Goal: Information Seeking & Learning: Learn about a topic

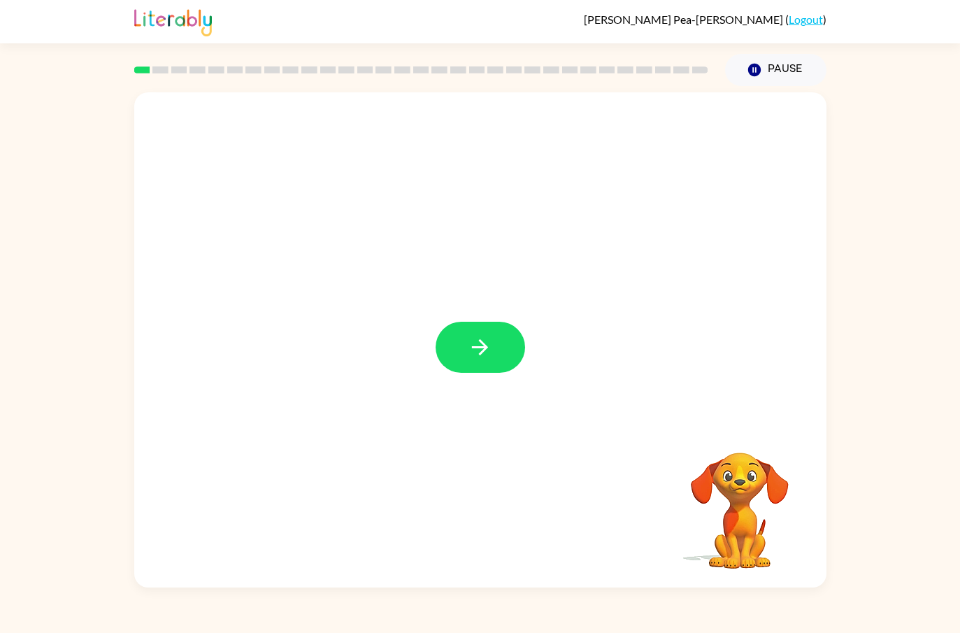
click at [472, 342] on icon "button" at bounding box center [480, 347] width 24 height 24
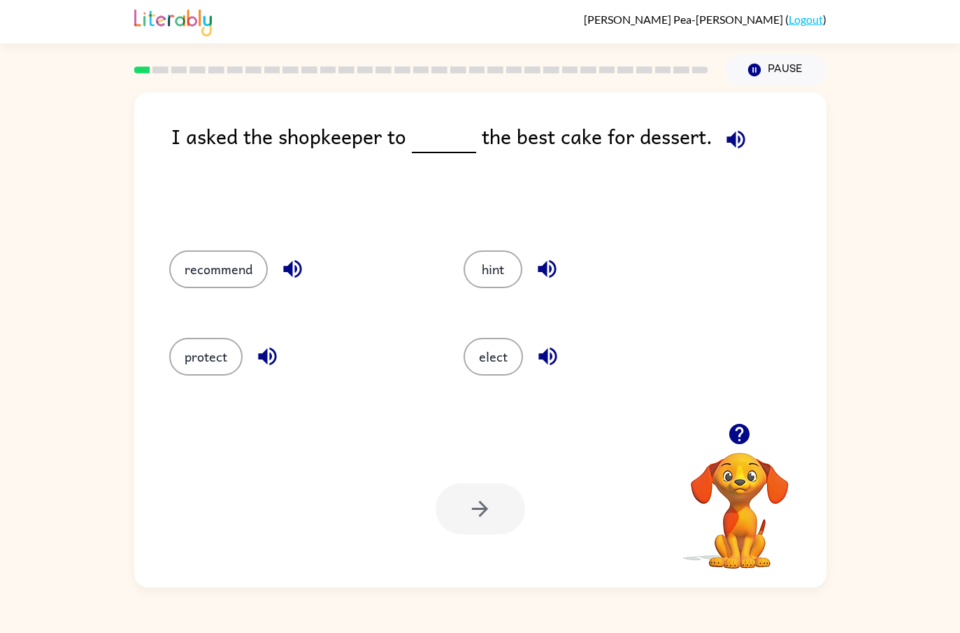
click at [242, 269] on button "recommend" at bounding box center [218, 269] width 99 height 38
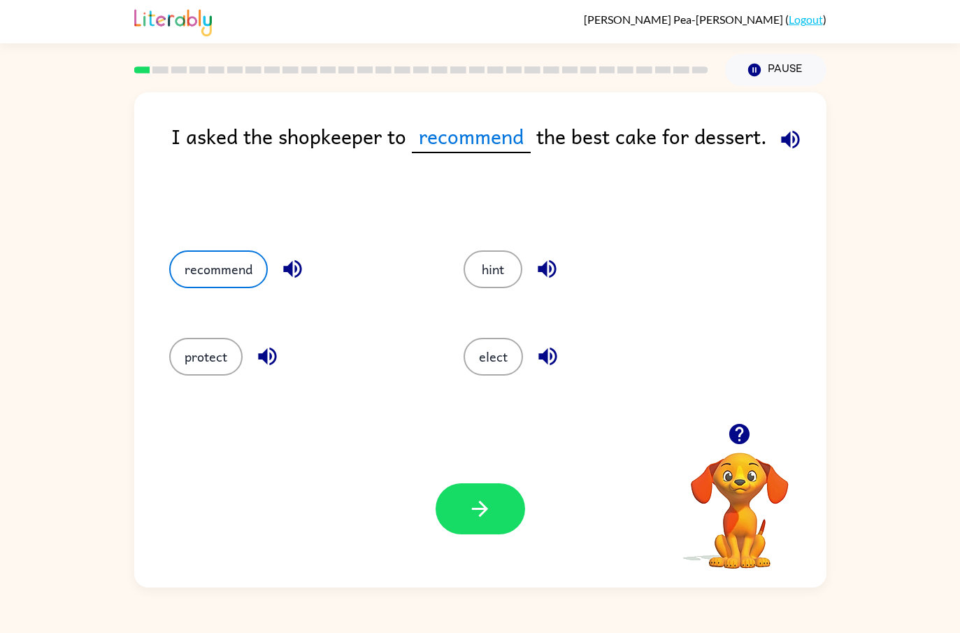
click at [518, 566] on div "Your browser must support playing .mp4 files to use Literably. Please try using…" at bounding box center [480, 508] width 692 height 157
click at [485, 528] on button "button" at bounding box center [481, 508] width 90 height 51
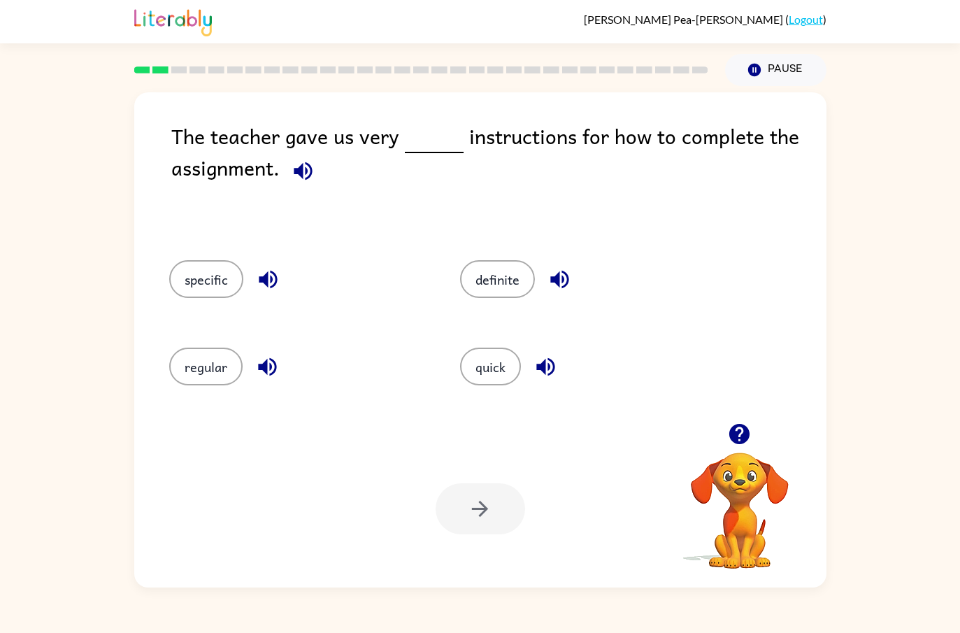
click at [215, 361] on button "regular" at bounding box center [205, 367] width 73 height 38
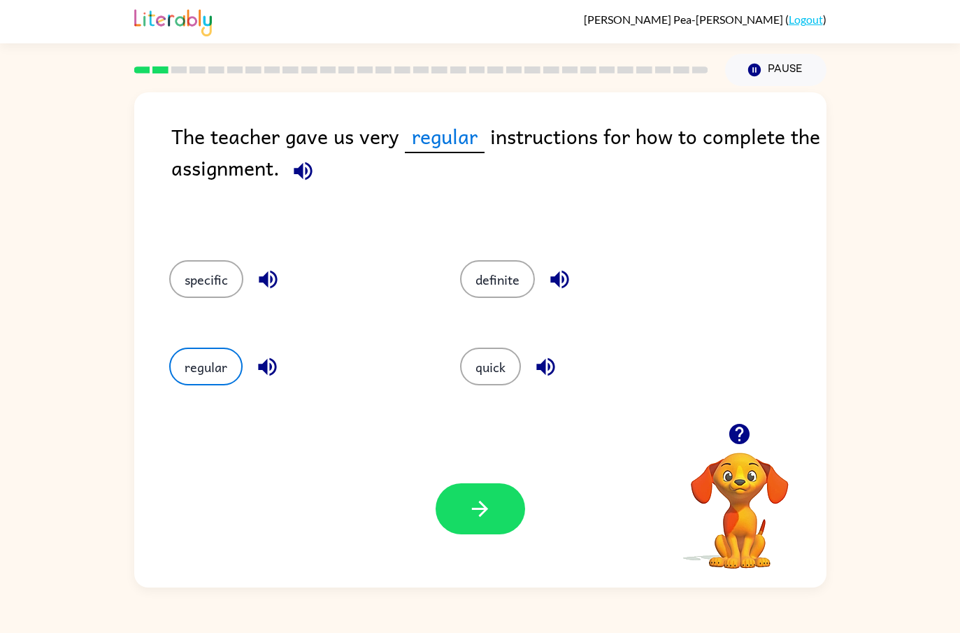
click at [475, 518] on icon "button" at bounding box center [480, 509] width 24 height 24
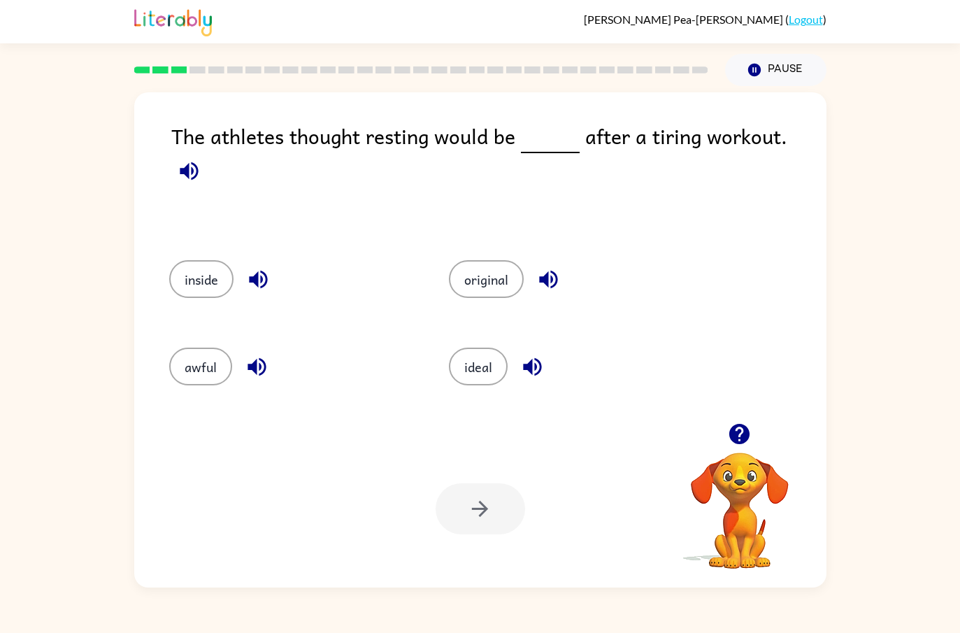
click at [207, 153] on button "button" at bounding box center [189, 171] width 36 height 36
click at [518, 238] on div "original" at bounding box center [562, 277] width 280 height 87
click at [490, 288] on button "original" at bounding box center [486, 279] width 75 height 38
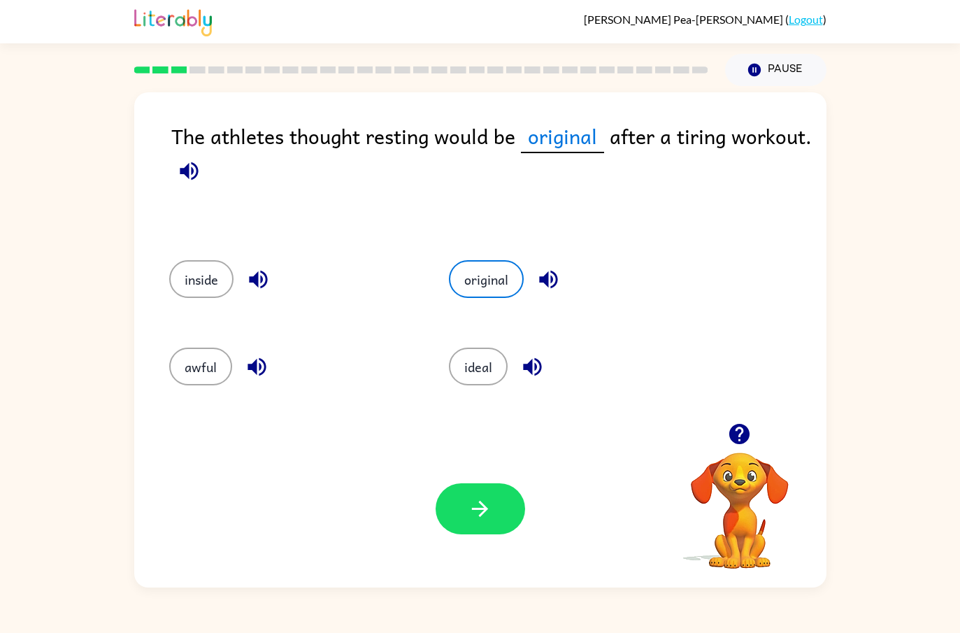
click at [497, 479] on div "Your browser must support playing .mp4 files to use Literably. Please try using…" at bounding box center [480, 508] width 692 height 157
click at [488, 500] on icon "button" at bounding box center [480, 509] width 24 height 24
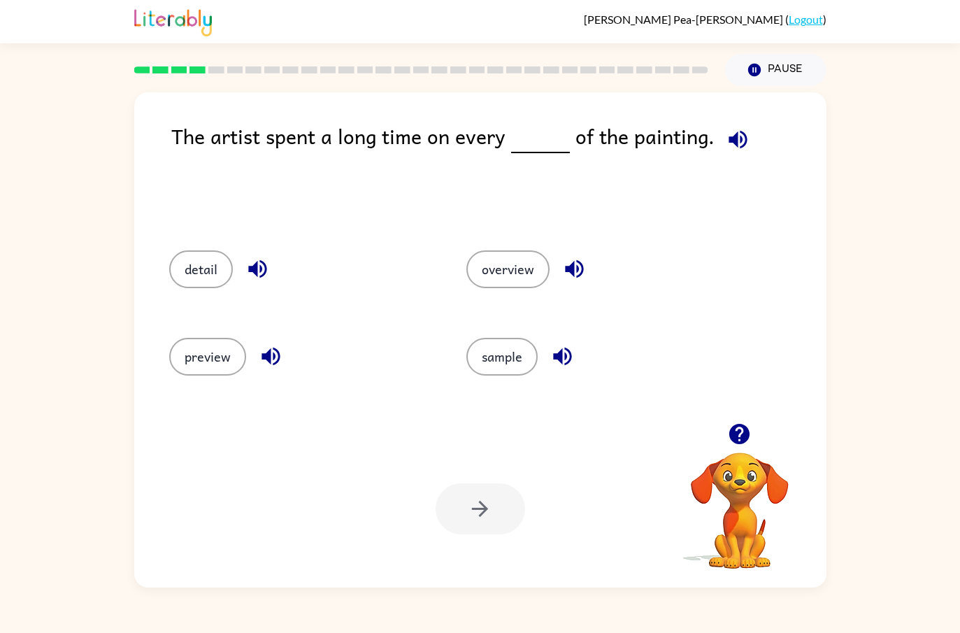
click at [197, 266] on button "detail" at bounding box center [201, 269] width 64 height 38
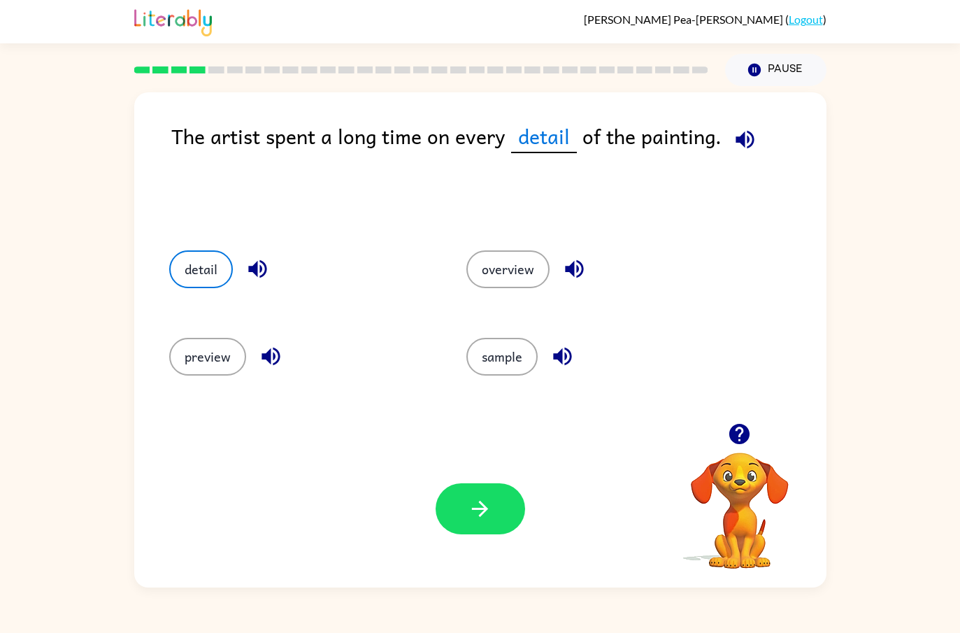
click at [483, 534] on button "button" at bounding box center [481, 508] width 90 height 51
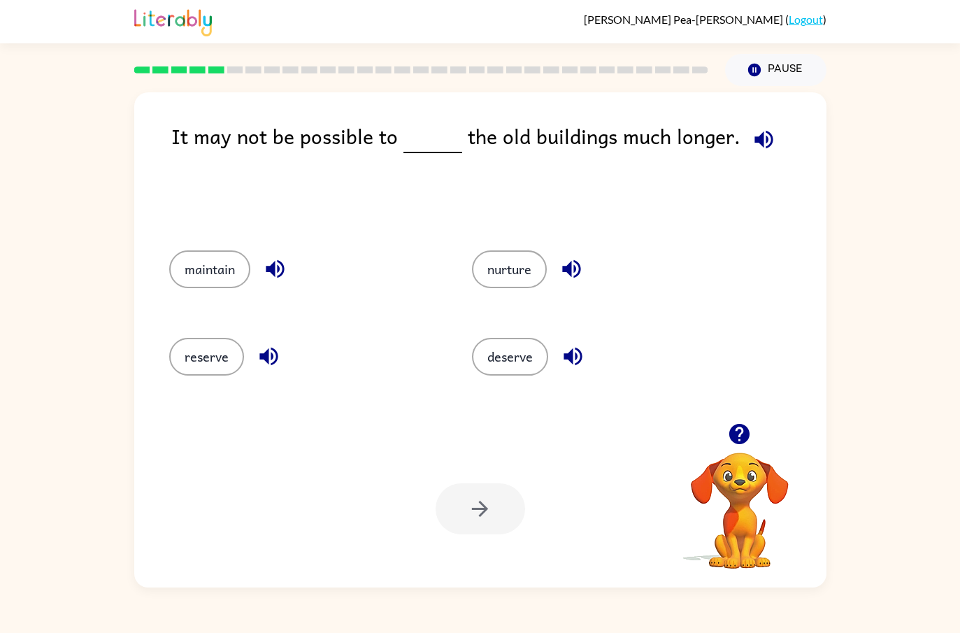
click at [221, 357] on button "reserve" at bounding box center [206, 357] width 75 height 38
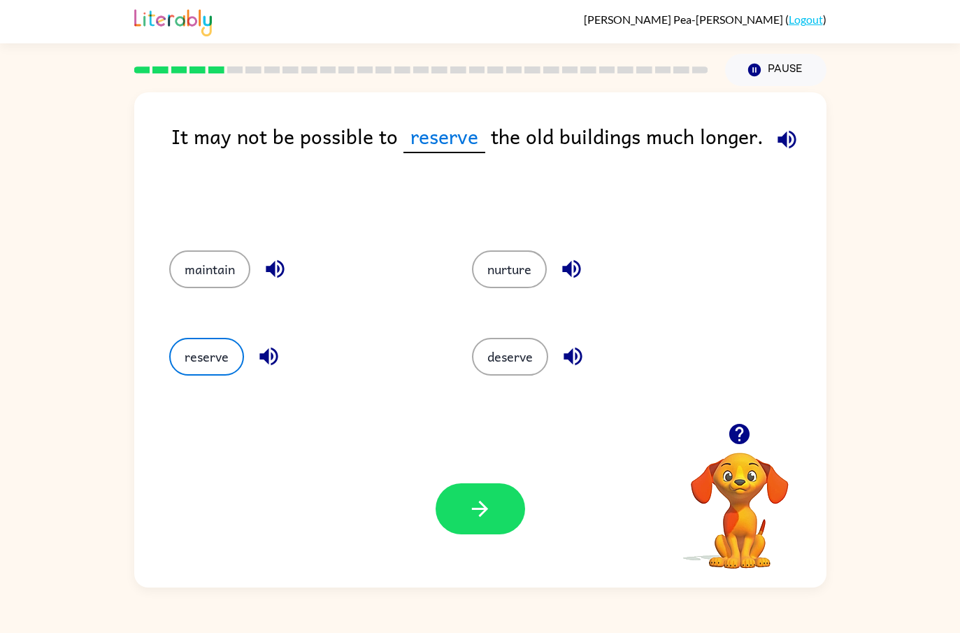
click at [501, 450] on div "Your browser must support playing .mp4 files to use Literably. Please try using…" at bounding box center [480, 508] width 692 height 157
click at [464, 509] on button "button" at bounding box center [481, 508] width 90 height 51
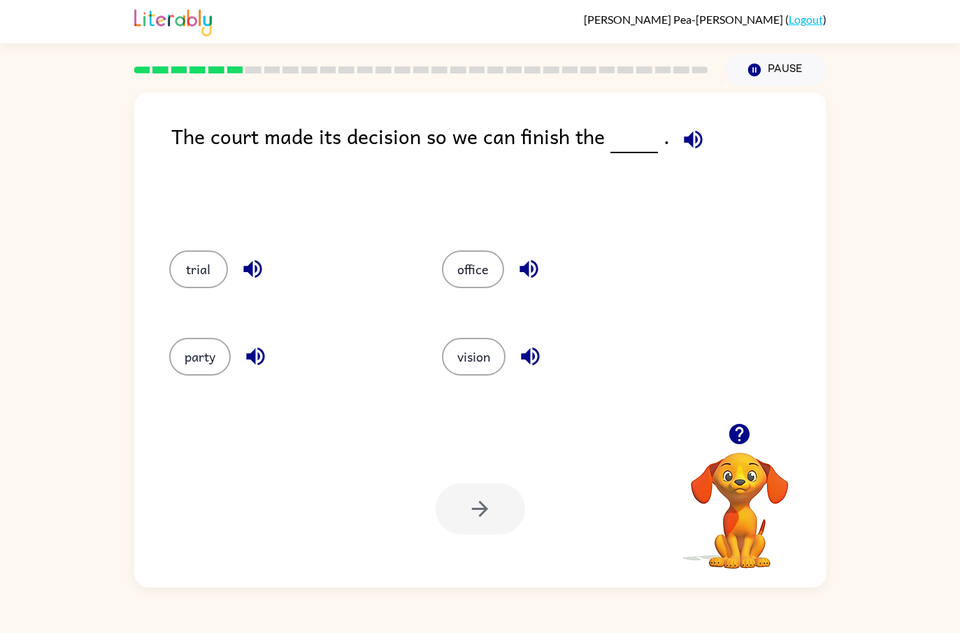
click at [734, 448] on button "button" at bounding box center [740, 434] width 36 height 36
click at [742, 448] on button "button" at bounding box center [740, 434] width 36 height 36
click at [746, 451] on video "Your browser must support playing .mp4 files to use Literably. Please try using…" at bounding box center [740, 501] width 140 height 140
click at [762, 452] on div at bounding box center [740, 452] width 140 height 0
click at [242, 347] on button "button" at bounding box center [256, 357] width 36 height 36
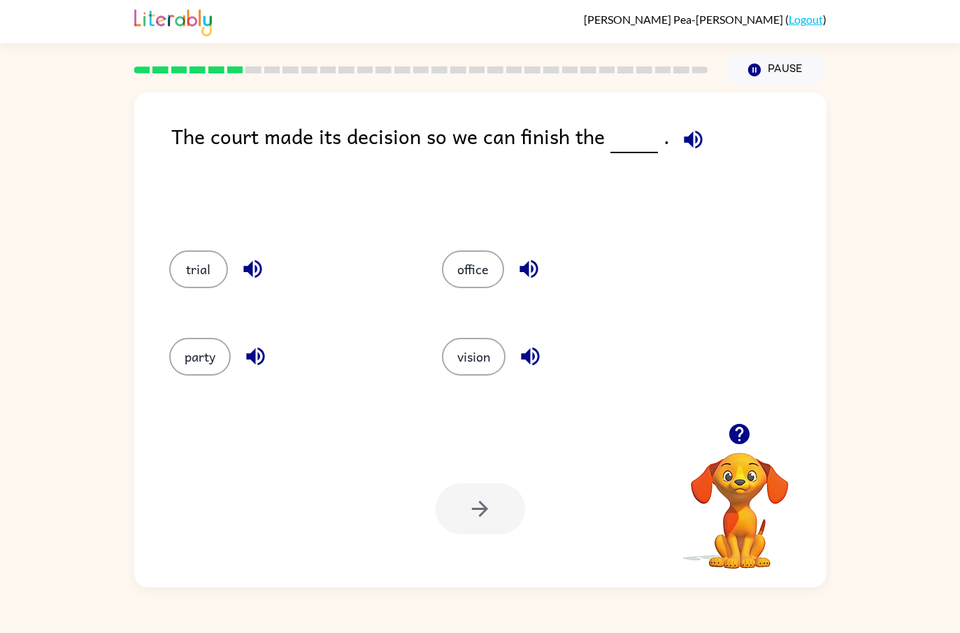
click at [495, 508] on div at bounding box center [481, 508] width 90 height 51
click at [199, 356] on button "party" at bounding box center [200, 357] width 62 height 38
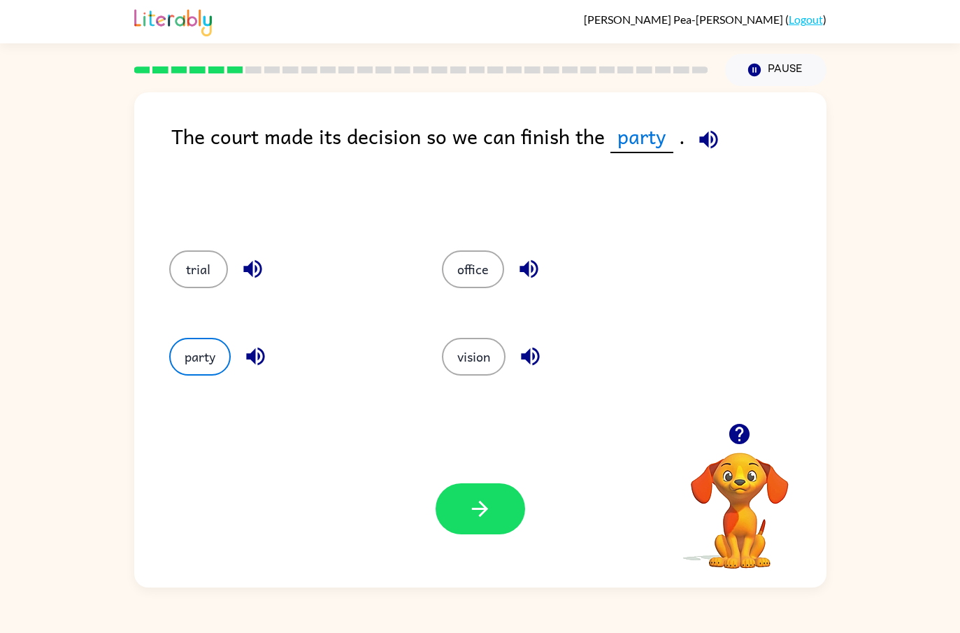
click at [486, 511] on icon "button" at bounding box center [480, 509] width 16 height 16
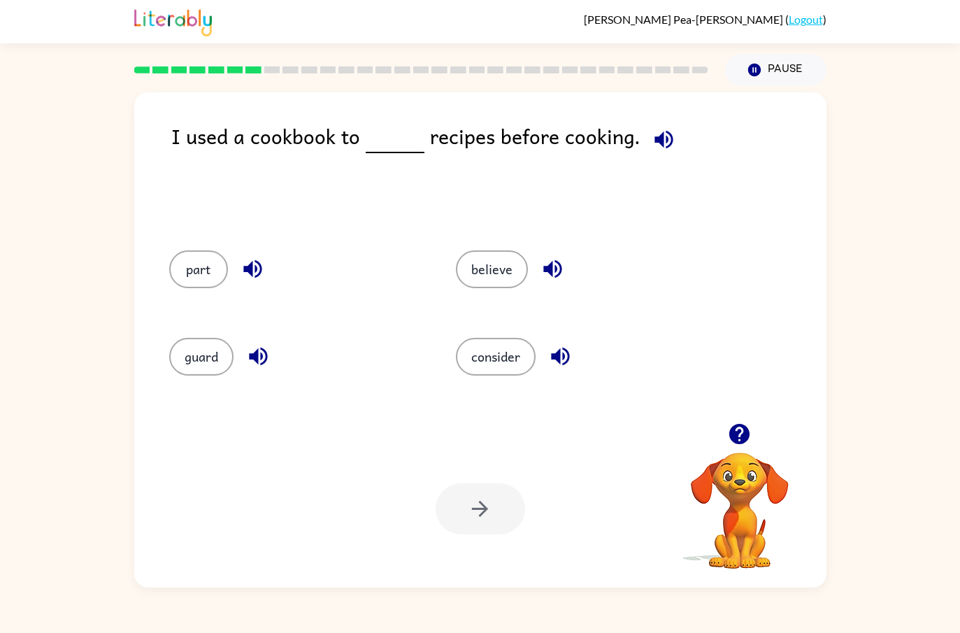
click at [477, 374] on button "consider" at bounding box center [496, 357] width 80 height 38
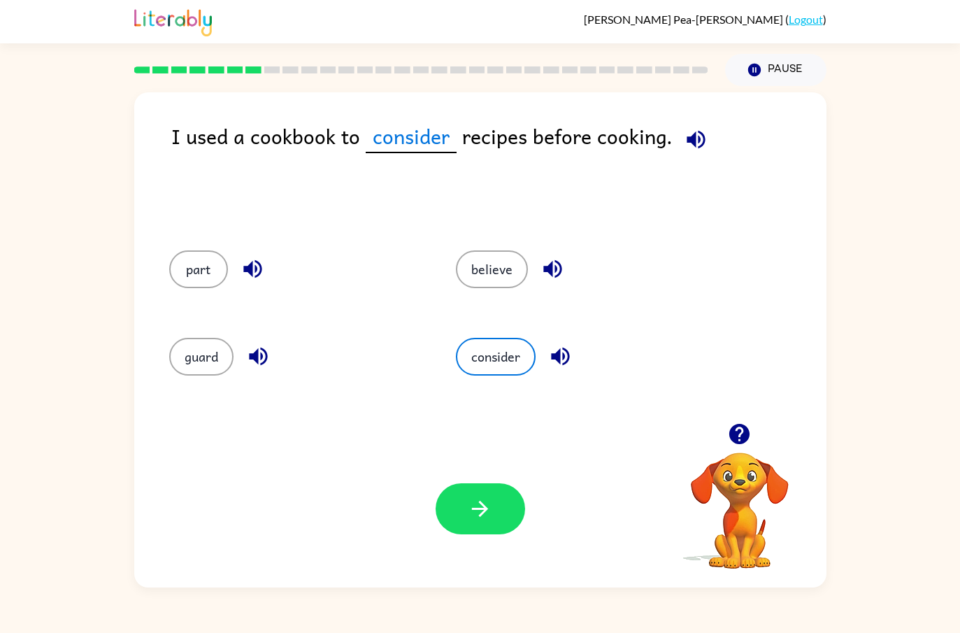
click at [476, 527] on button "button" at bounding box center [481, 508] width 90 height 51
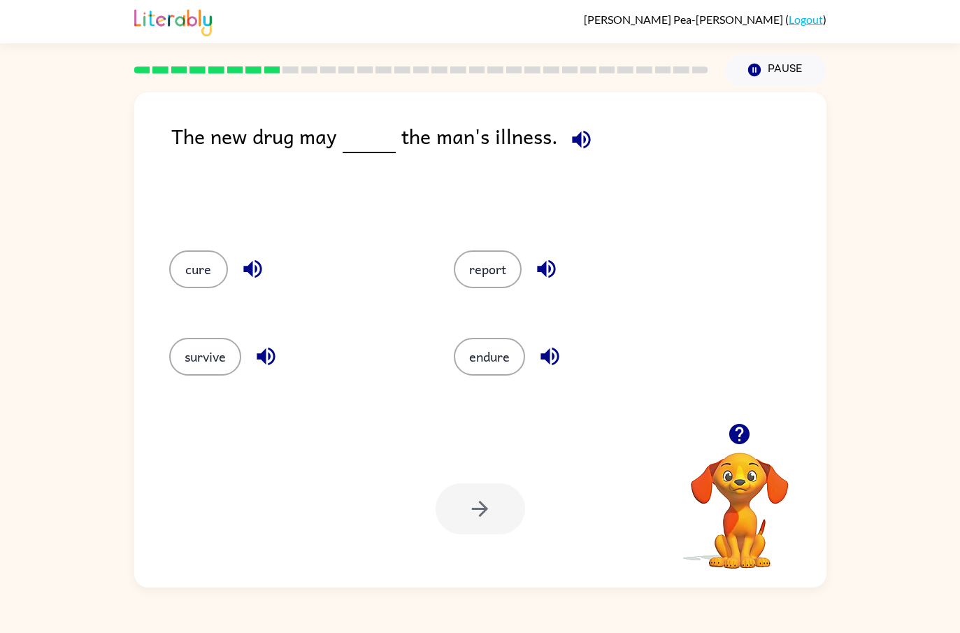
click at [498, 264] on button "report" at bounding box center [488, 269] width 68 height 38
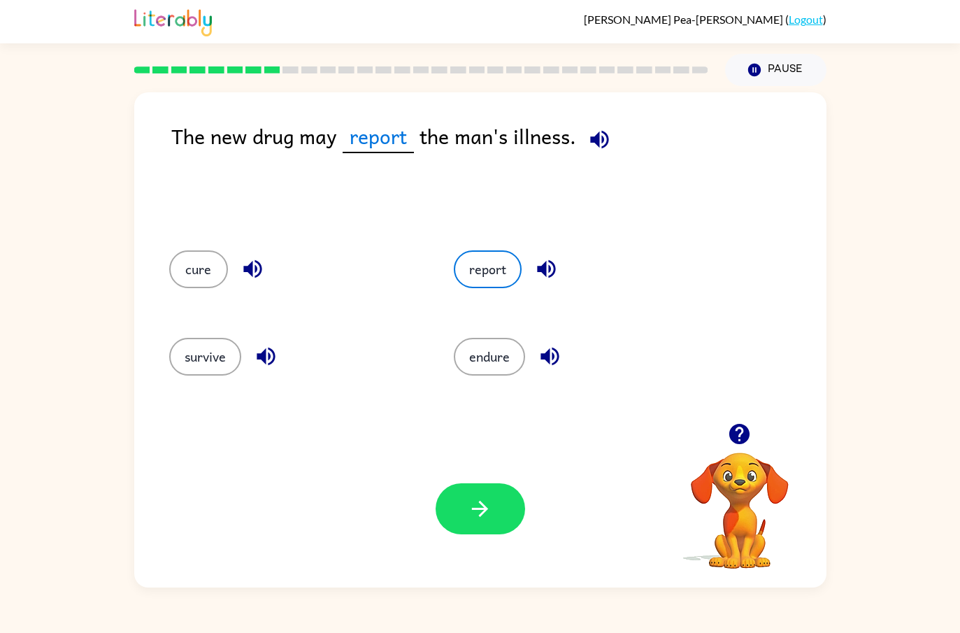
click at [478, 514] on icon "button" at bounding box center [480, 509] width 24 height 24
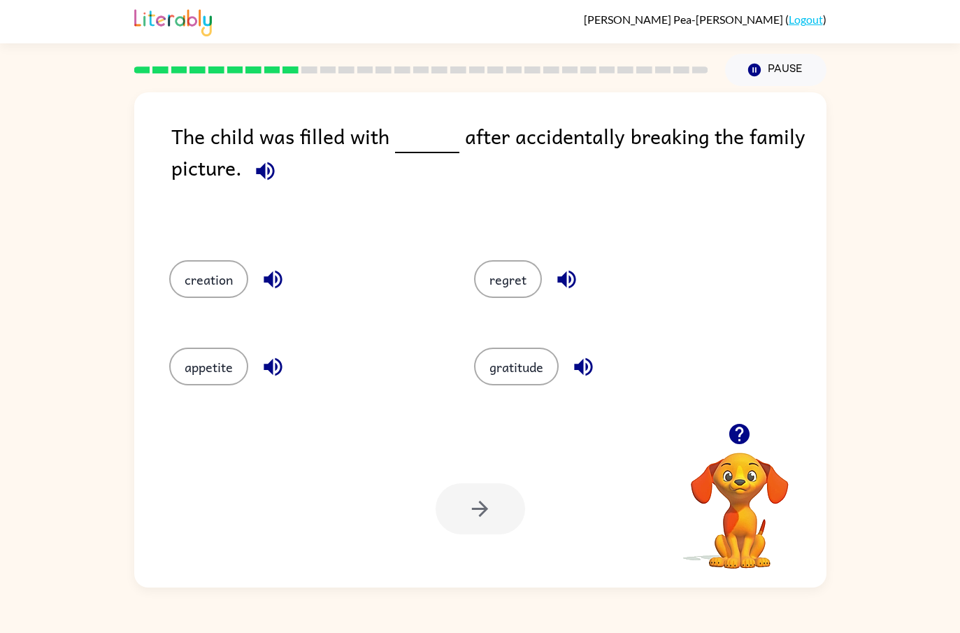
click at [180, 254] on div "creation" at bounding box center [295, 277] width 305 height 87
click at [549, 383] on button "gratitude" at bounding box center [516, 367] width 85 height 38
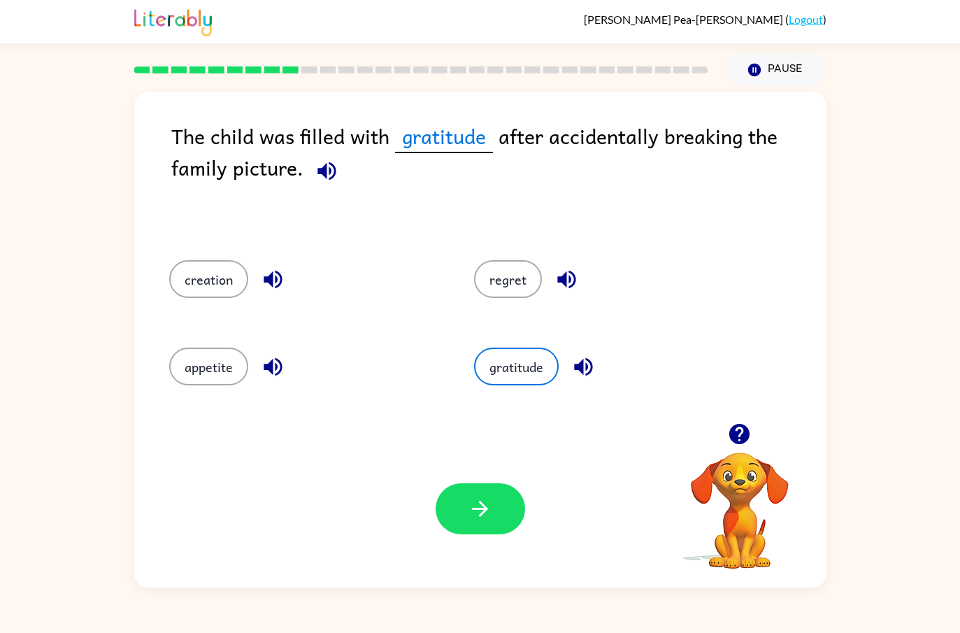
click at [503, 500] on button "button" at bounding box center [481, 508] width 90 height 51
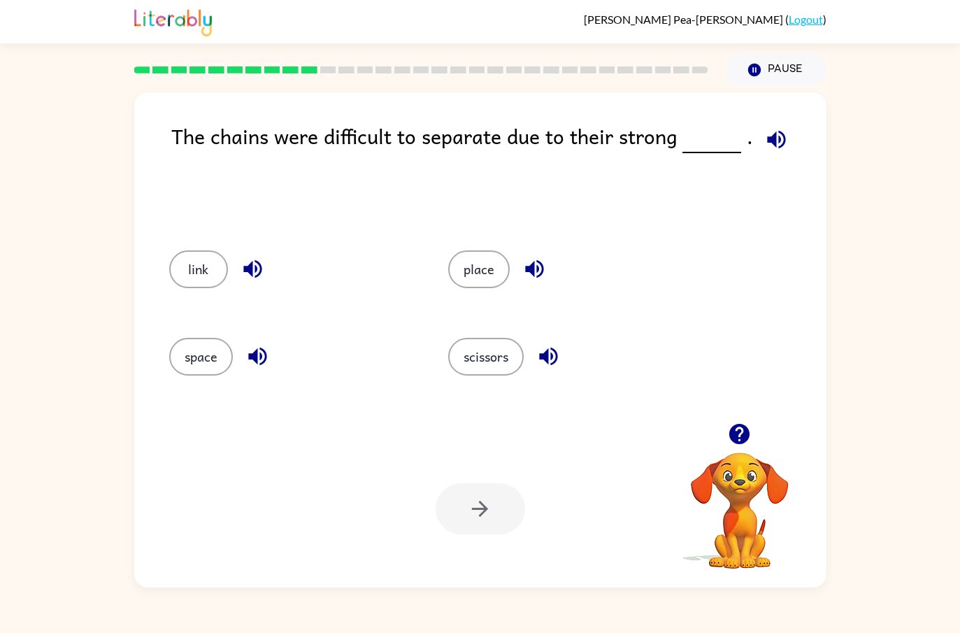
click at [224, 340] on div "space" at bounding box center [293, 357] width 248 height 38
click at [495, 505] on div at bounding box center [481, 508] width 90 height 51
click at [179, 357] on button "space" at bounding box center [201, 357] width 64 height 38
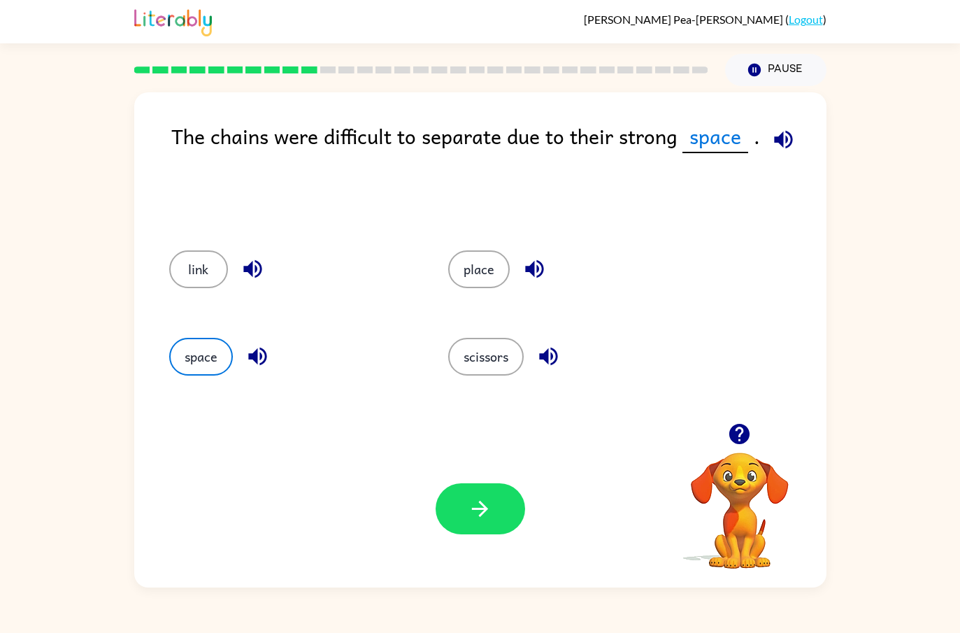
click at [515, 511] on button "button" at bounding box center [481, 508] width 90 height 51
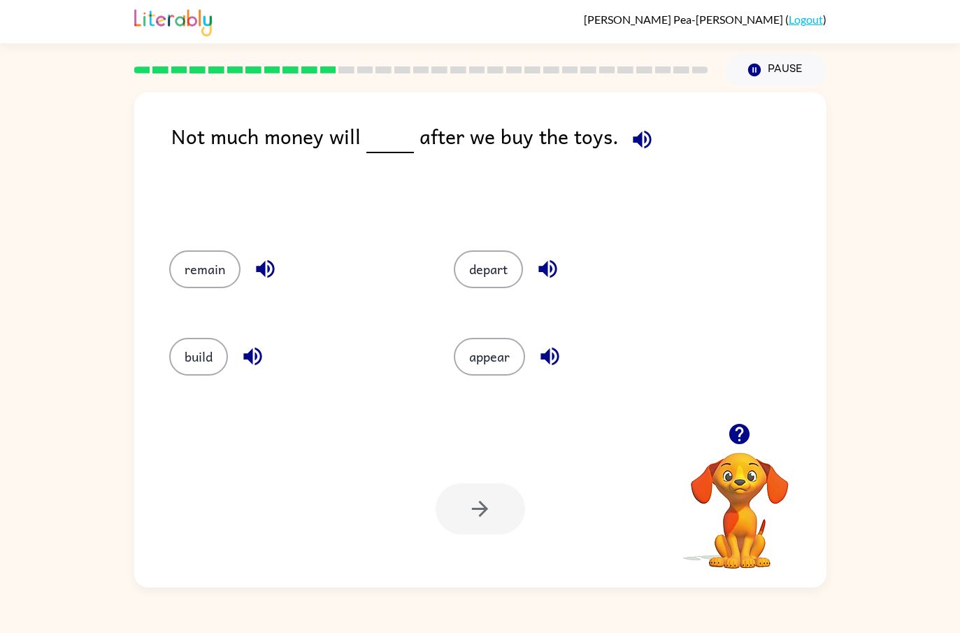
click at [213, 286] on button "remain" at bounding box center [204, 269] width 71 height 38
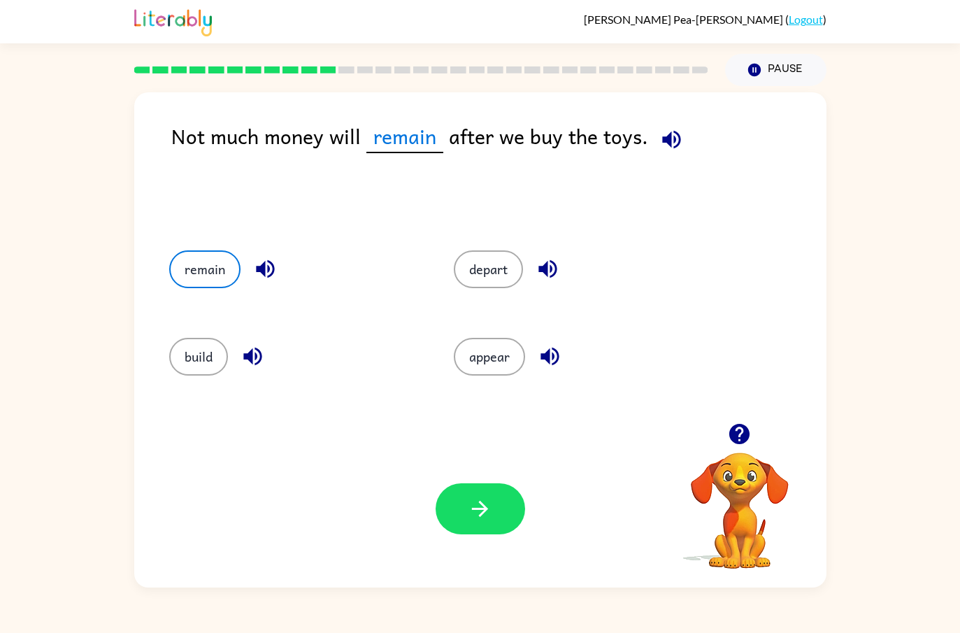
click at [460, 467] on div "Your browser must support playing .mp4 files to use Literably. Please try using…" at bounding box center [480, 508] width 692 height 157
click at [499, 476] on div "Your browser must support playing .mp4 files to use Literably. Please try using…" at bounding box center [480, 508] width 692 height 157
click at [202, 269] on button "remain" at bounding box center [204, 269] width 71 height 38
click at [495, 490] on button "button" at bounding box center [481, 508] width 90 height 51
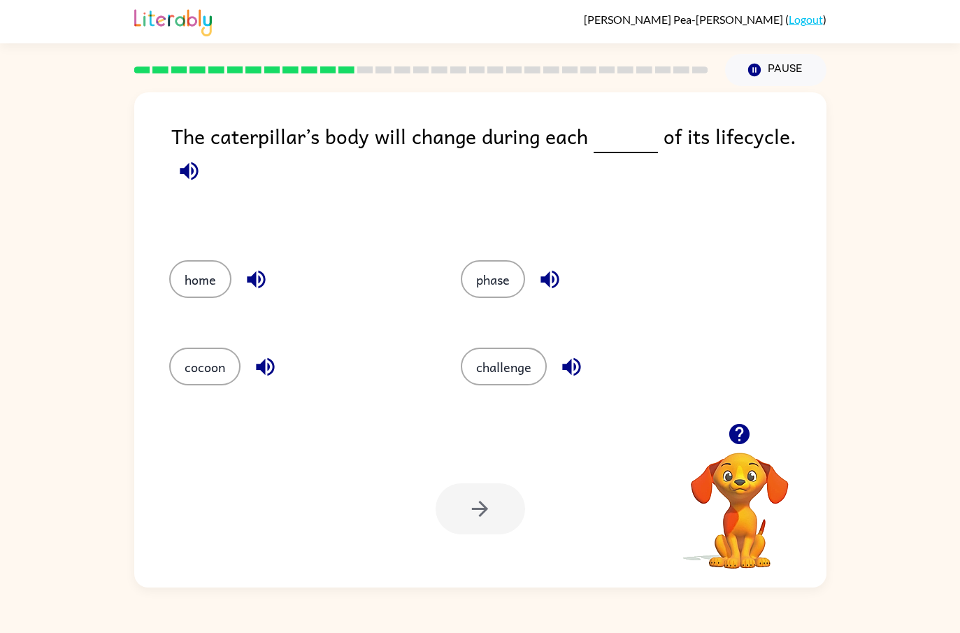
click at [488, 477] on div "Your browser must support playing .mp4 files to use Literably. Please try using…" at bounding box center [480, 508] width 692 height 157
click at [499, 253] on div "phase" at bounding box center [580, 277] width 292 height 87
click at [500, 294] on button "phase" at bounding box center [493, 279] width 64 height 38
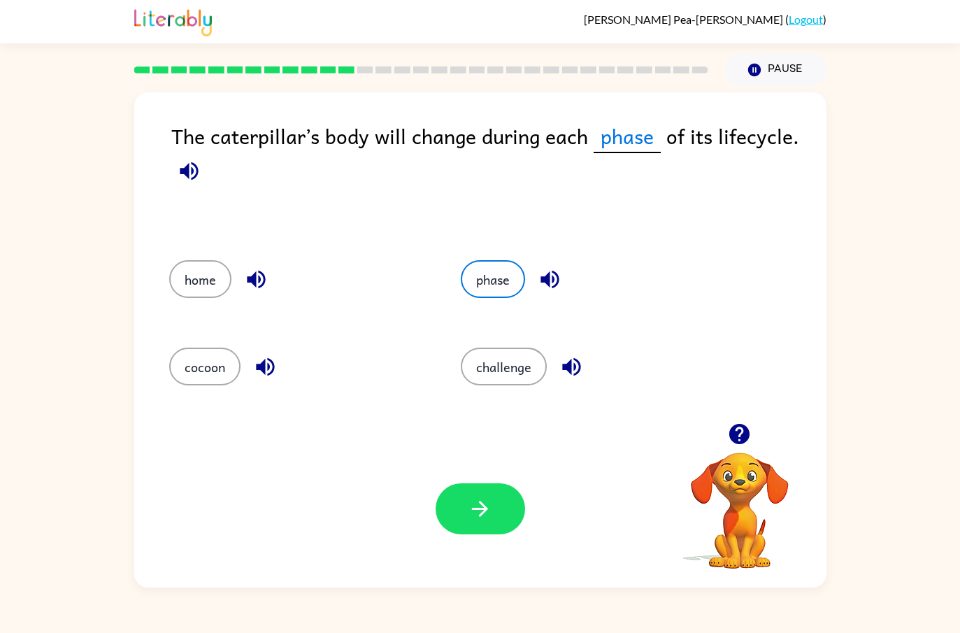
click at [501, 487] on button "button" at bounding box center [481, 508] width 90 height 51
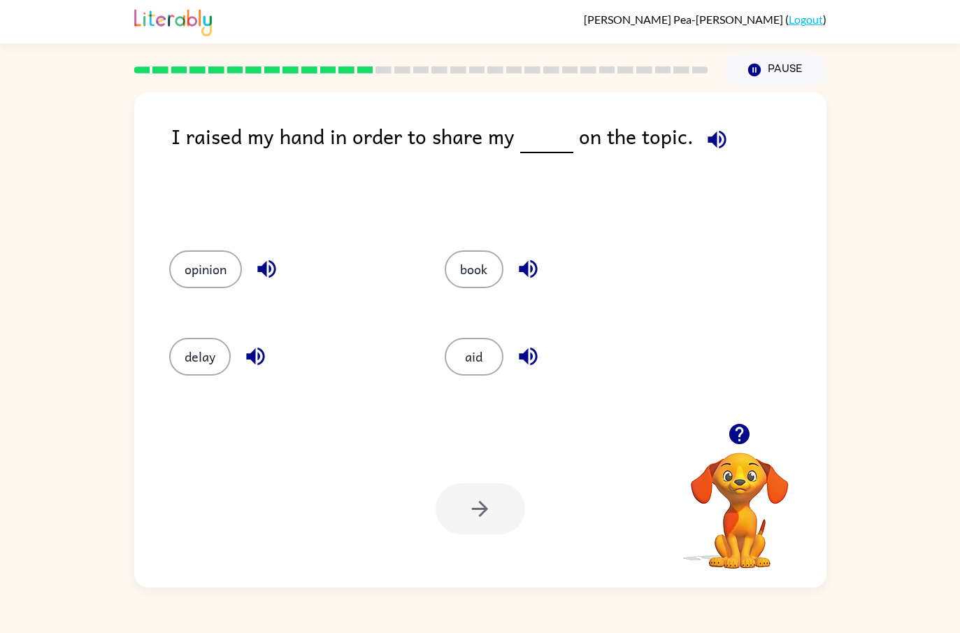
click at [493, 260] on button "book" at bounding box center [474, 269] width 59 height 38
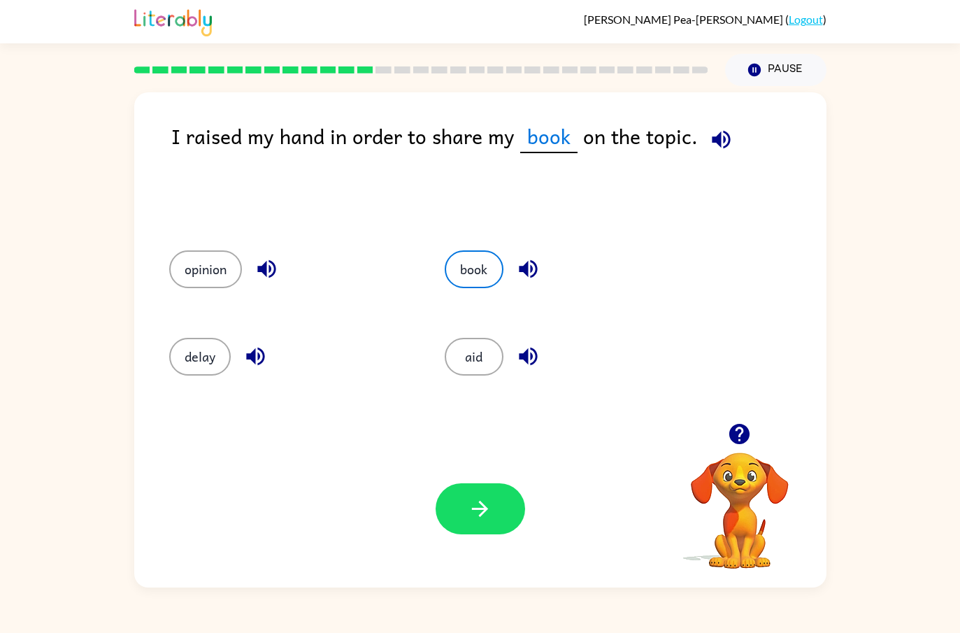
click at [485, 490] on button "button" at bounding box center [481, 508] width 90 height 51
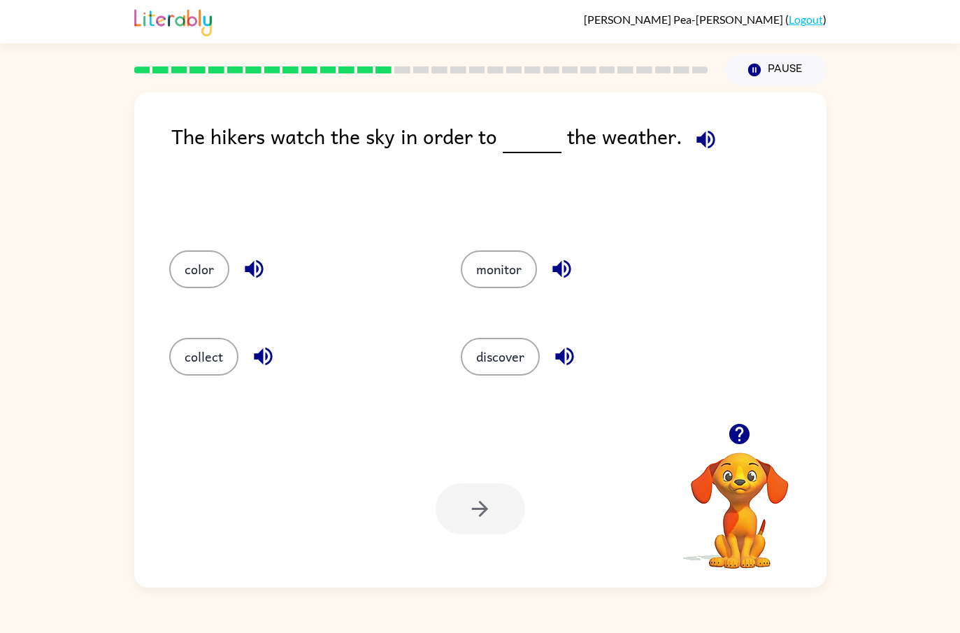
click at [521, 355] on button "discover" at bounding box center [500, 357] width 79 height 38
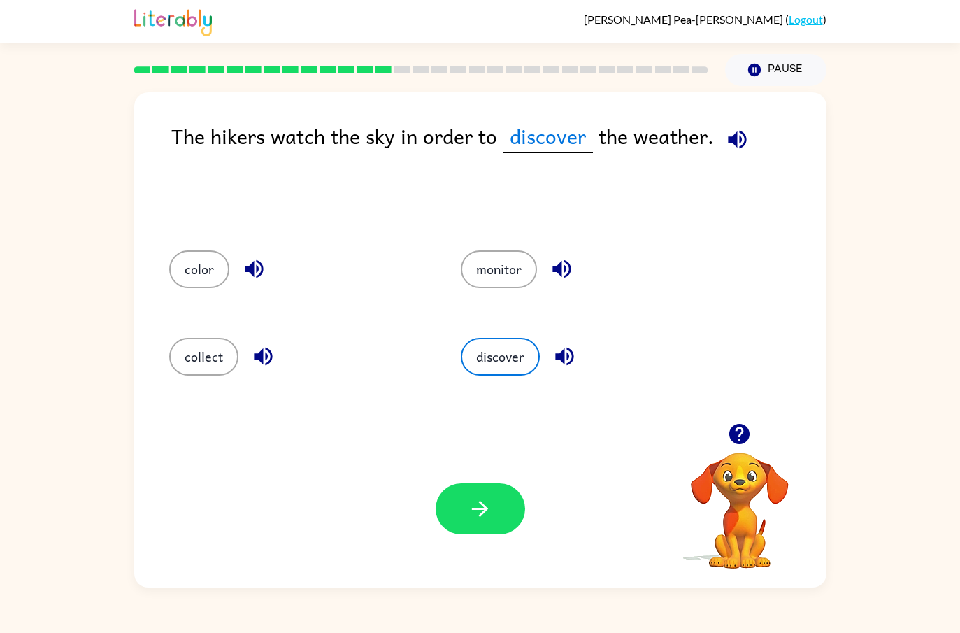
click at [495, 502] on button "button" at bounding box center [481, 508] width 90 height 51
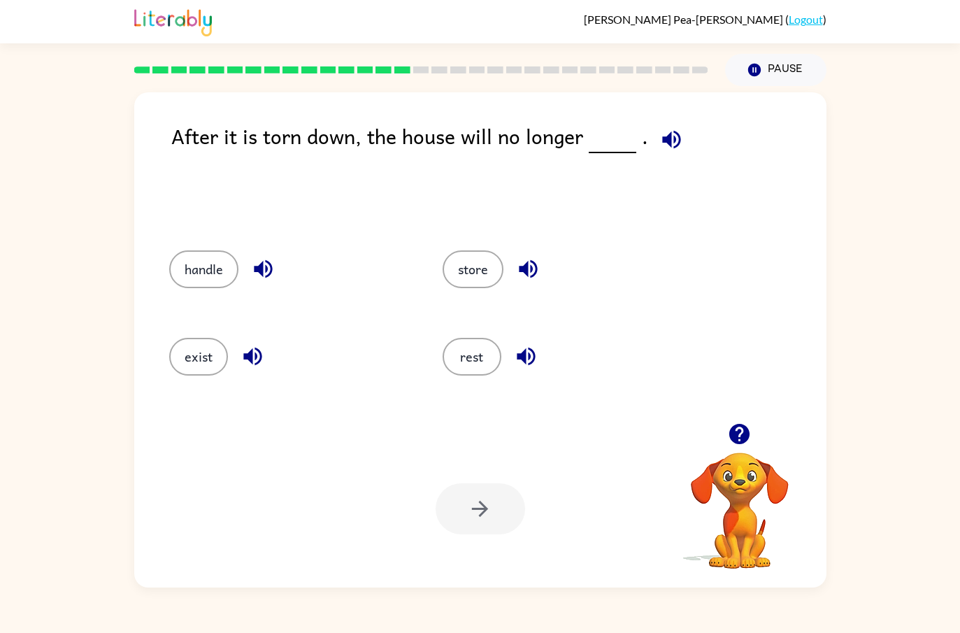
click at [479, 364] on button "rest" at bounding box center [472, 357] width 59 height 38
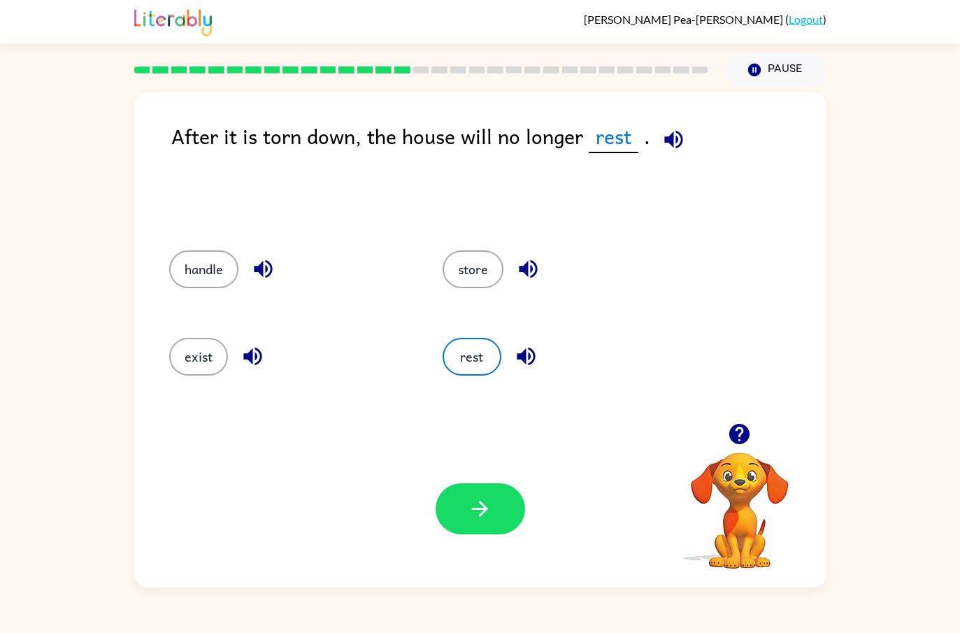
click at [653, 329] on div "rest" at bounding box center [552, 354] width 273 height 87
click at [492, 369] on button "rest" at bounding box center [472, 357] width 59 height 38
click at [199, 346] on button "exist" at bounding box center [198, 357] width 59 height 38
click at [493, 518] on button "button" at bounding box center [481, 508] width 90 height 51
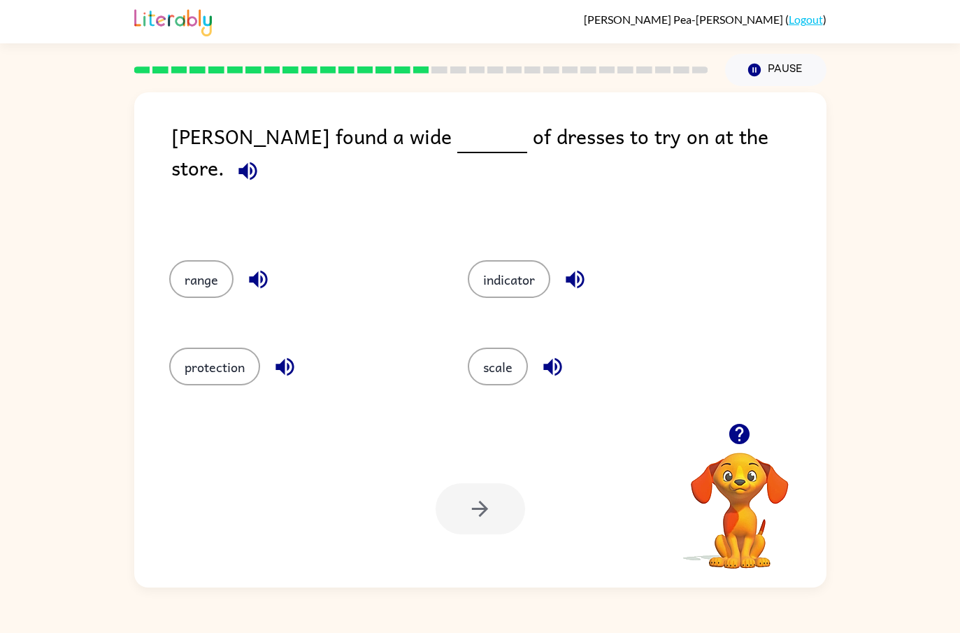
click at [467, 388] on div "scale" at bounding box center [590, 364] width 299 height 87
click at [467, 387] on div "scale" at bounding box center [590, 364] width 299 height 87
click at [497, 507] on div at bounding box center [481, 508] width 90 height 51
click at [499, 351] on button "scale" at bounding box center [498, 367] width 60 height 38
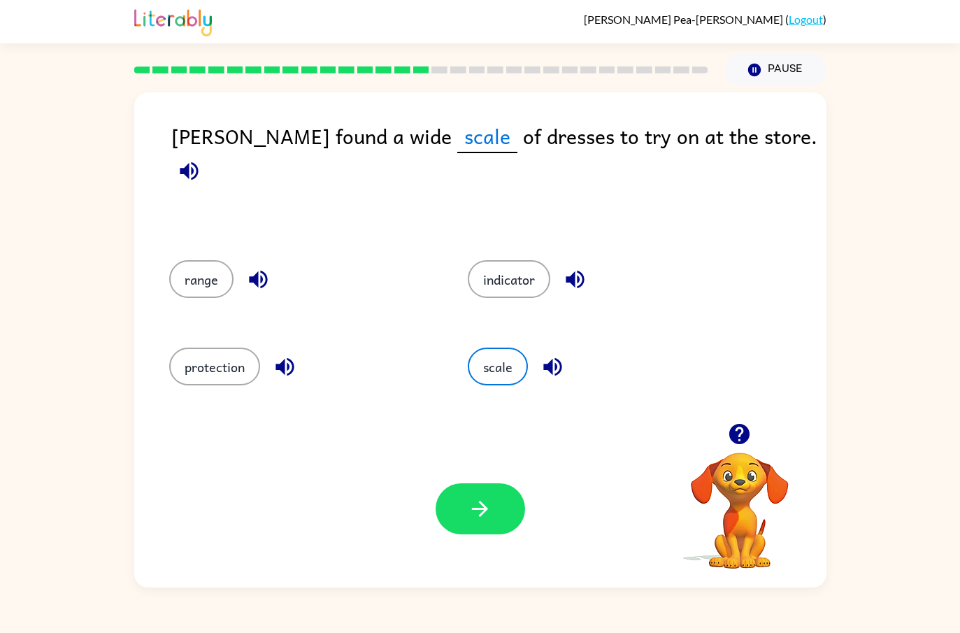
click at [484, 510] on icon "button" at bounding box center [480, 509] width 16 height 16
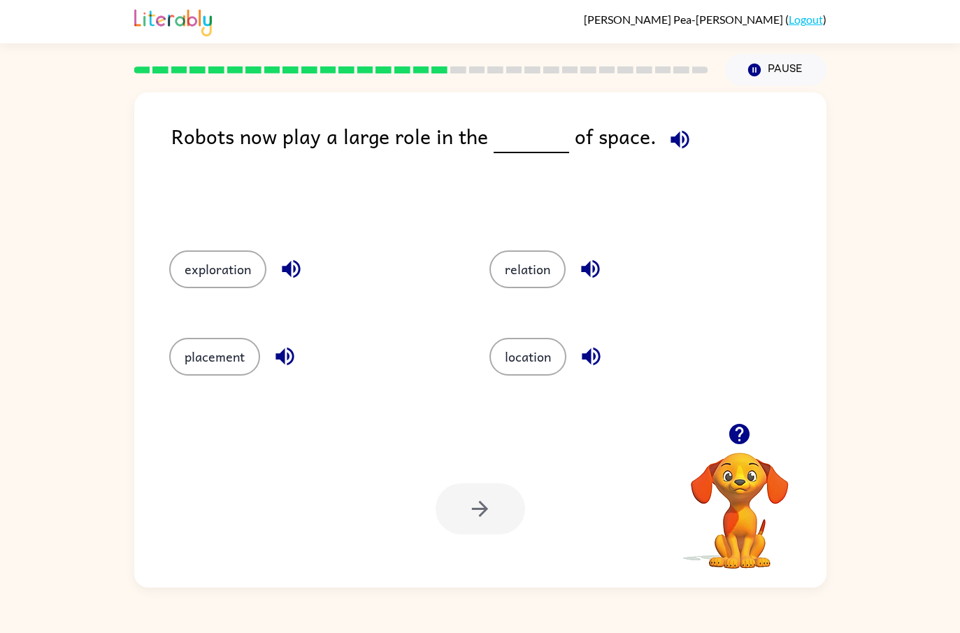
click at [222, 356] on button "placement" at bounding box center [214, 357] width 91 height 38
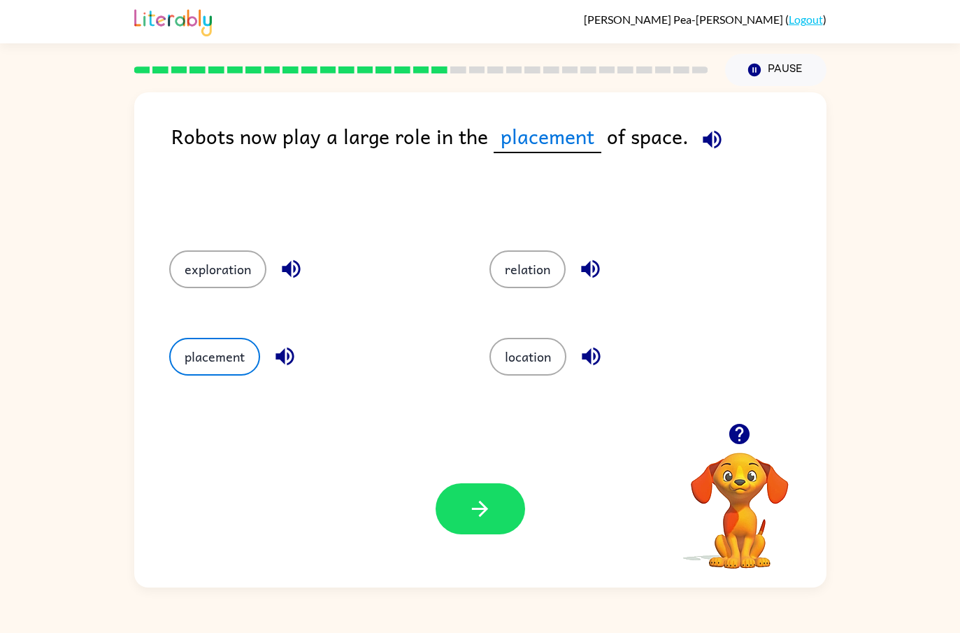
click at [523, 502] on button "button" at bounding box center [481, 508] width 90 height 51
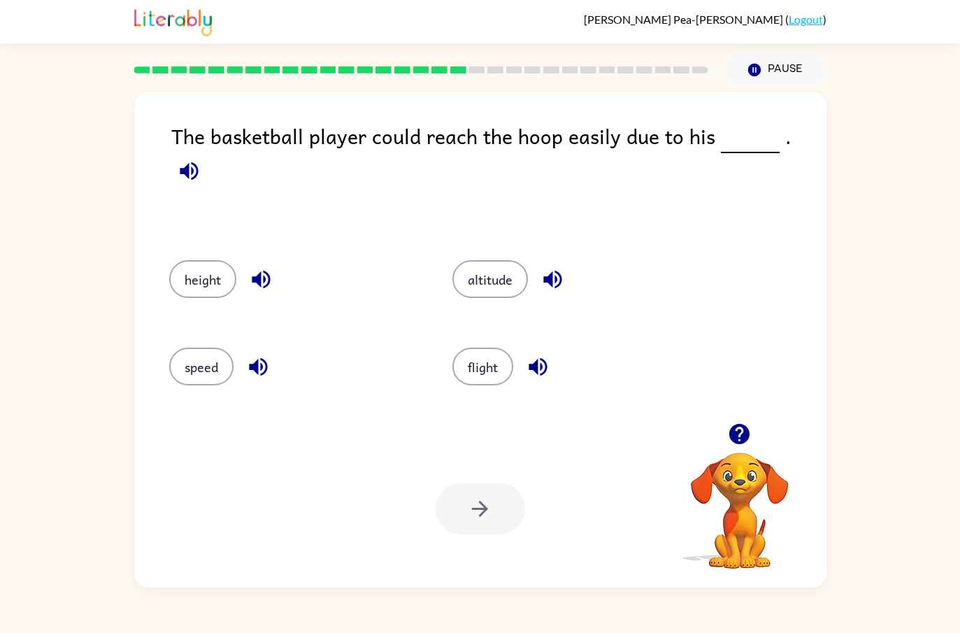
click at [508, 260] on button "altitude" at bounding box center [491, 279] width 76 height 38
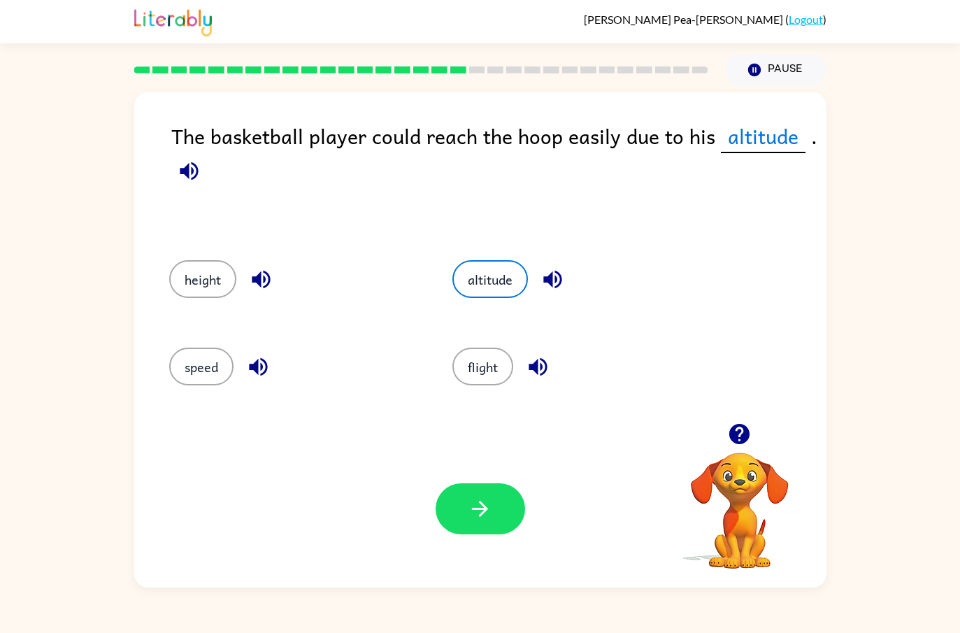
click at [490, 502] on icon "button" at bounding box center [480, 509] width 24 height 24
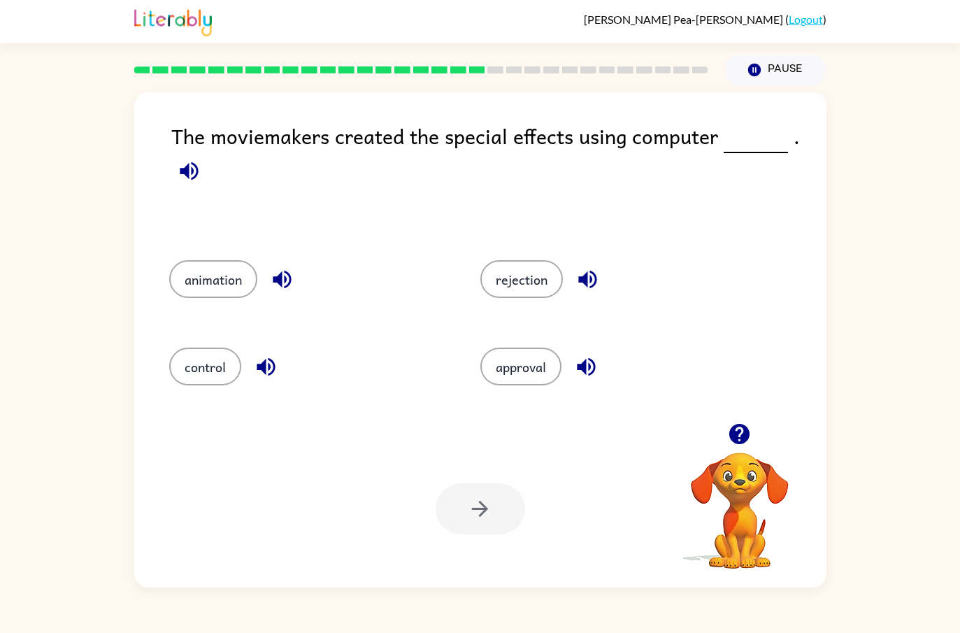
click at [514, 385] on button "approval" at bounding box center [521, 367] width 81 height 38
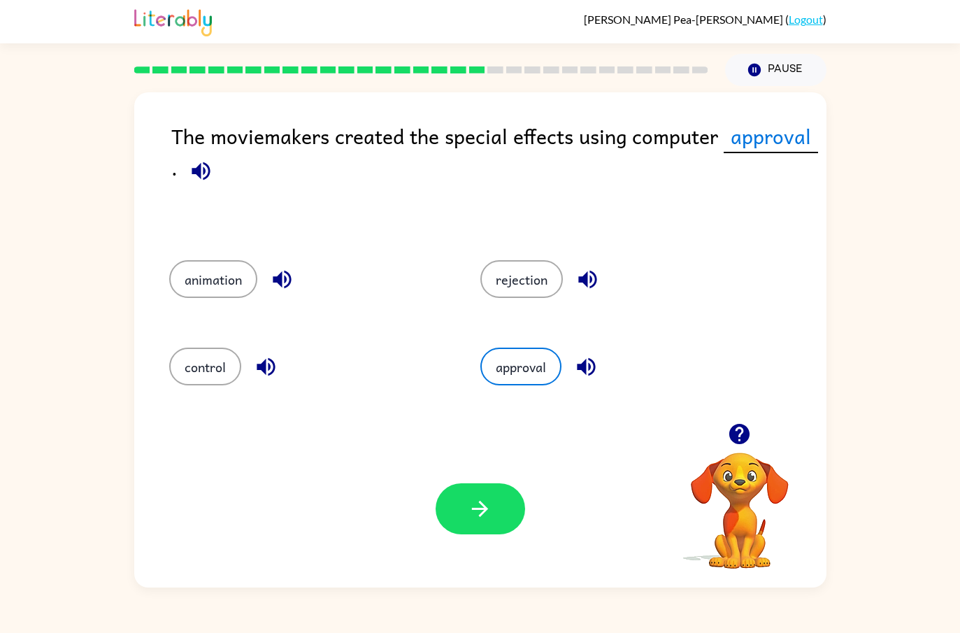
click at [484, 512] on icon "button" at bounding box center [480, 509] width 16 height 16
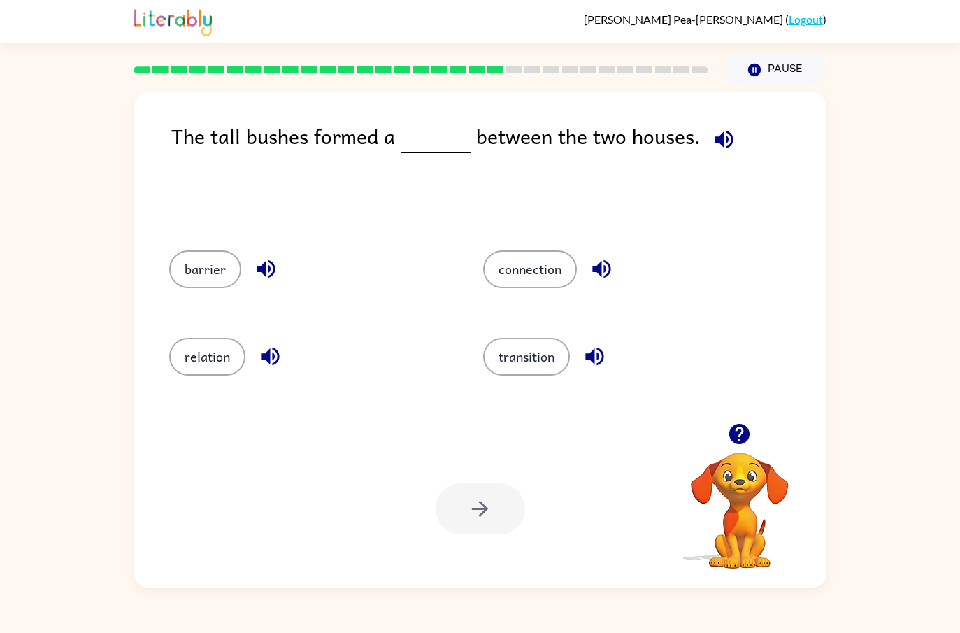
click at [941, 530] on div "The tall bushes formed a between the two houses. barrier connection relation tr…" at bounding box center [480, 337] width 960 height 502
click at [207, 264] on button "barrier" at bounding box center [205, 269] width 72 height 38
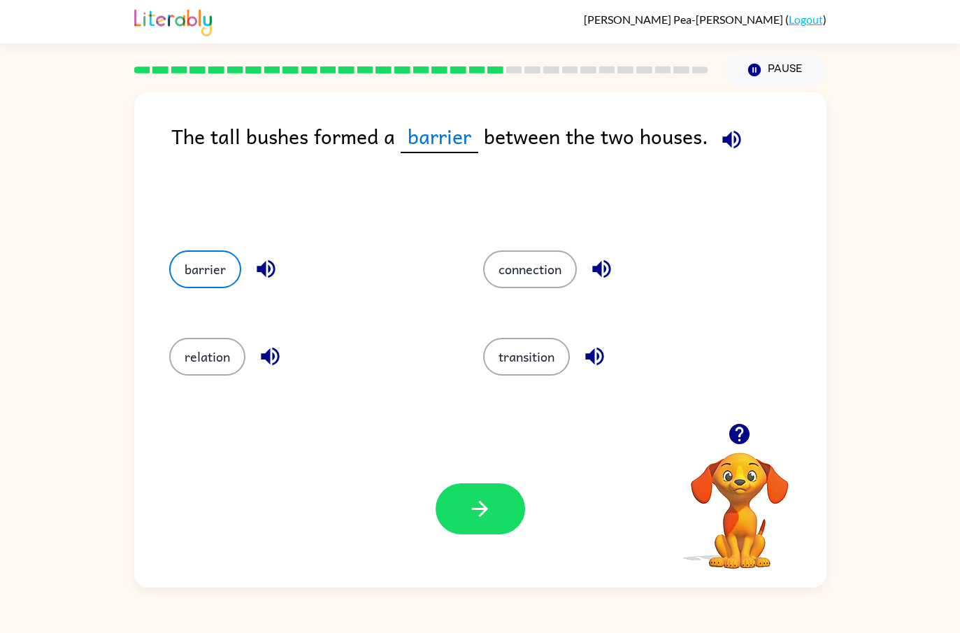
click at [520, 521] on button "button" at bounding box center [481, 508] width 90 height 51
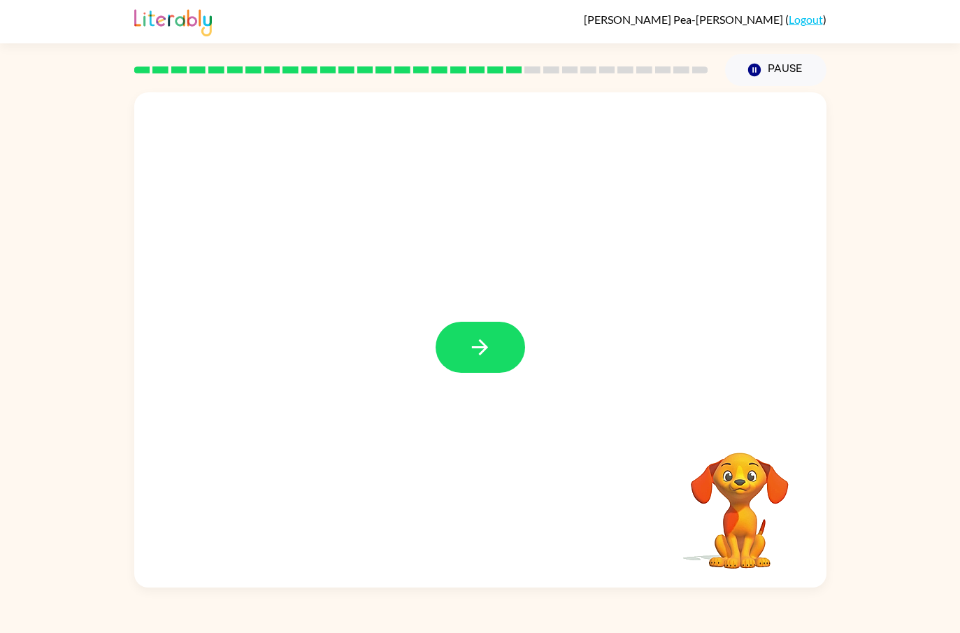
click at [497, 356] on button "button" at bounding box center [481, 347] width 90 height 51
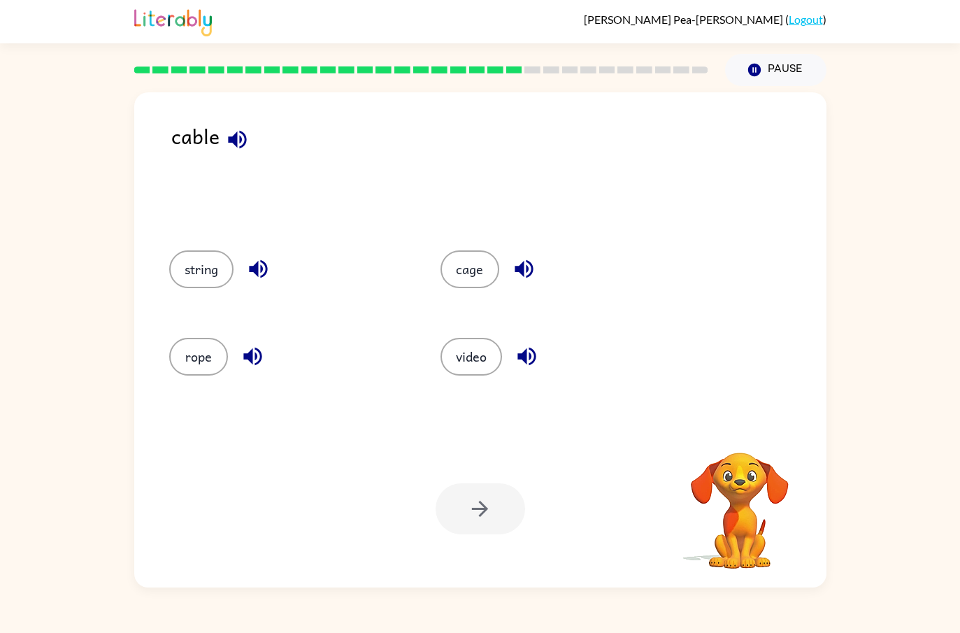
click at [217, 255] on button "string" at bounding box center [201, 269] width 64 height 38
click at [459, 534] on button "button" at bounding box center [481, 508] width 90 height 51
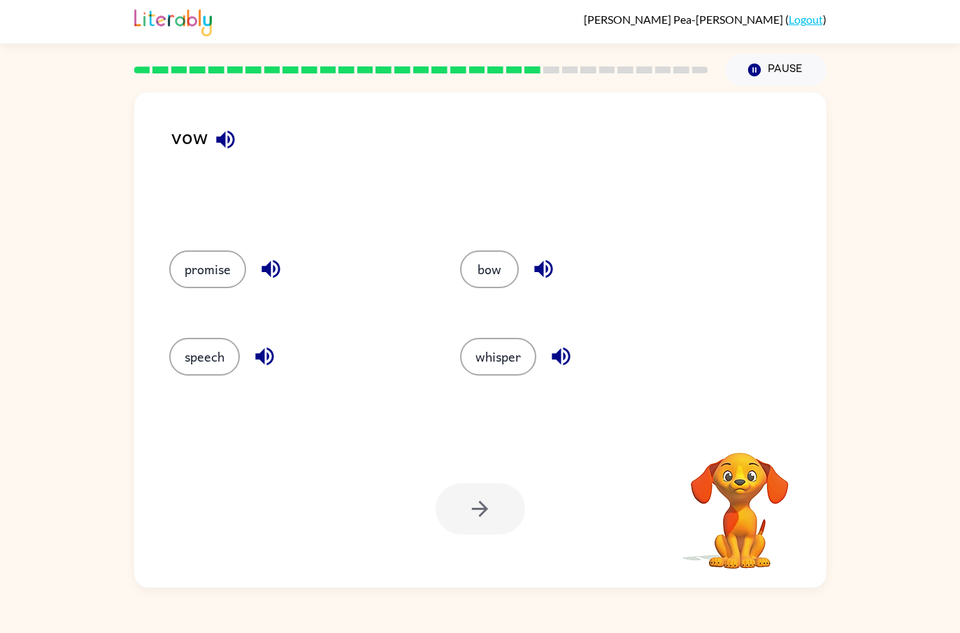
click at [595, 502] on div "Your browser must support playing .mp4 files to use Literably. Please try using…" at bounding box center [480, 508] width 692 height 157
click at [490, 248] on div "bow" at bounding box center [579, 267] width 291 height 87
click at [225, 372] on button "speech" at bounding box center [204, 357] width 71 height 38
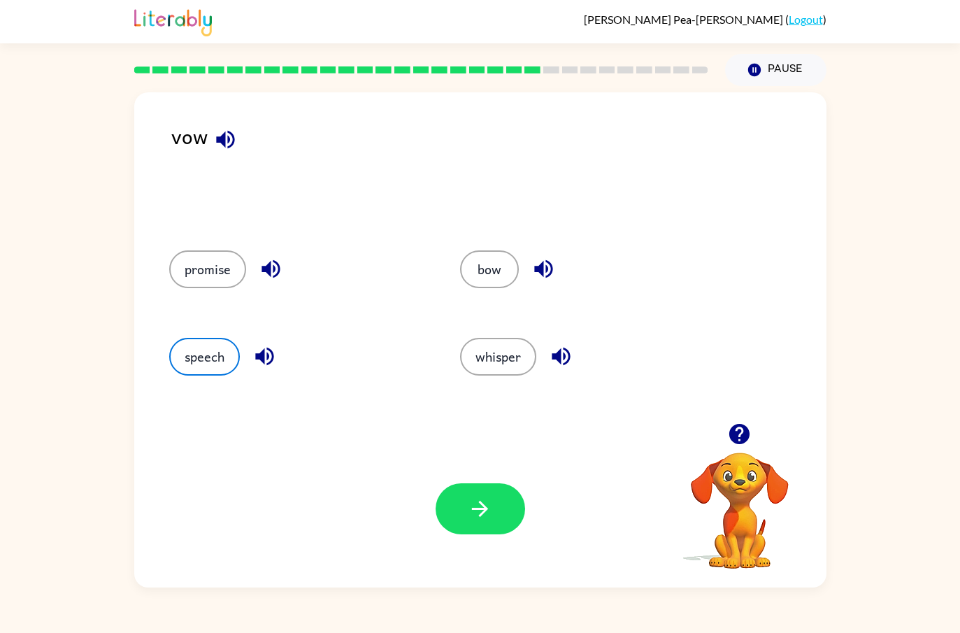
click at [471, 502] on icon "button" at bounding box center [480, 509] width 24 height 24
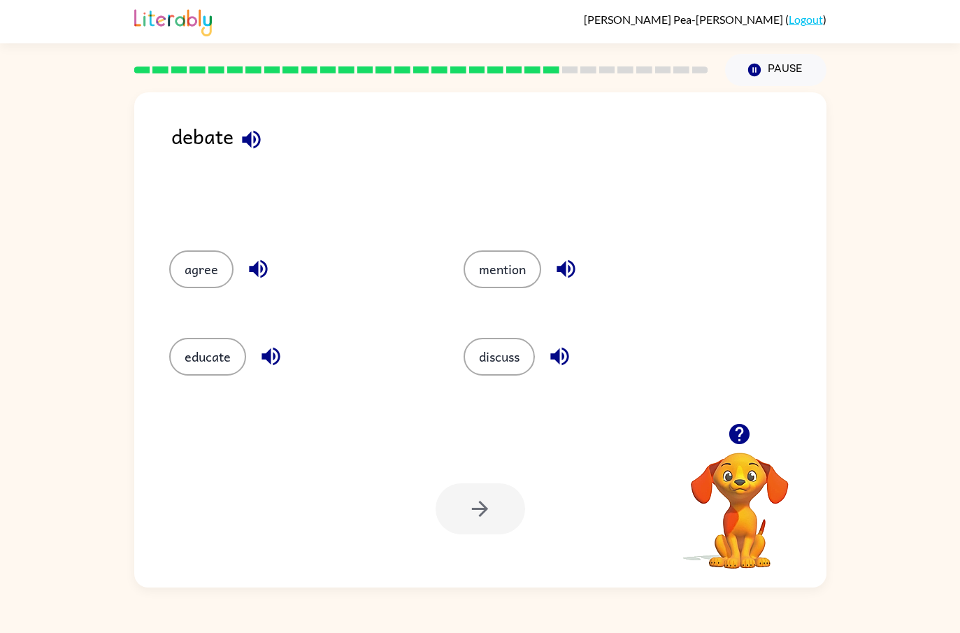
click at [185, 278] on button "agree" at bounding box center [201, 269] width 64 height 38
click at [488, 515] on icon "button" at bounding box center [480, 509] width 24 height 24
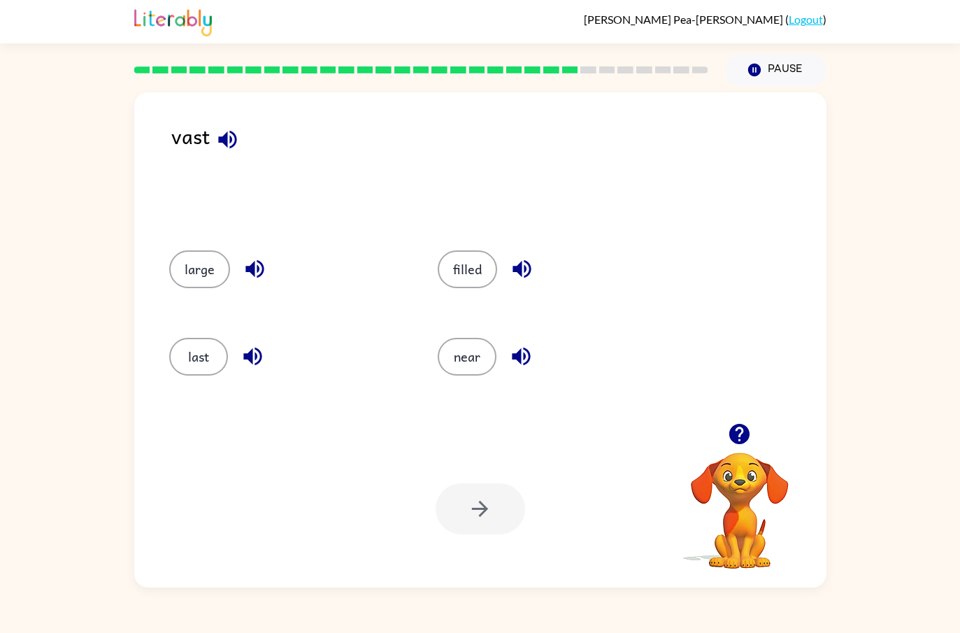
click at [198, 349] on button "last" at bounding box center [198, 357] width 59 height 38
click at [475, 265] on button "filled" at bounding box center [467, 269] width 59 height 38
click at [492, 455] on div "Your browser must support playing .mp4 files to use Literably. Please try using…" at bounding box center [480, 508] width 692 height 157
click at [497, 502] on button "button" at bounding box center [481, 508] width 90 height 51
click at [546, 530] on div "Your browser must support playing .mp4 files to use Literably. Please try using…" at bounding box center [480, 508] width 692 height 157
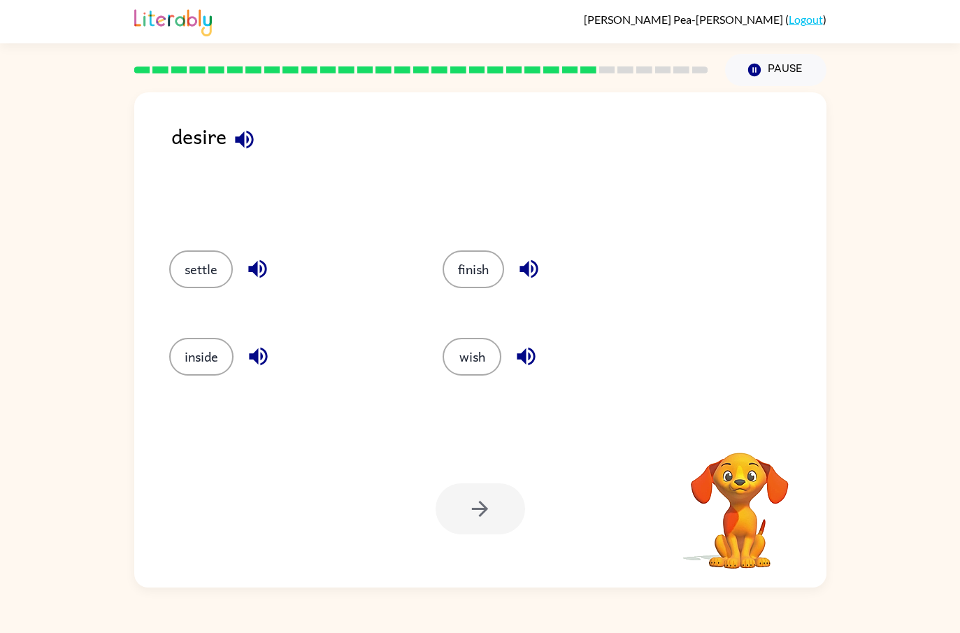
click at [455, 252] on button "finish" at bounding box center [474, 269] width 62 height 38
click at [483, 460] on div "Your browser must support playing .mp4 files to use Literably. Please try using…" at bounding box center [480, 508] width 692 height 157
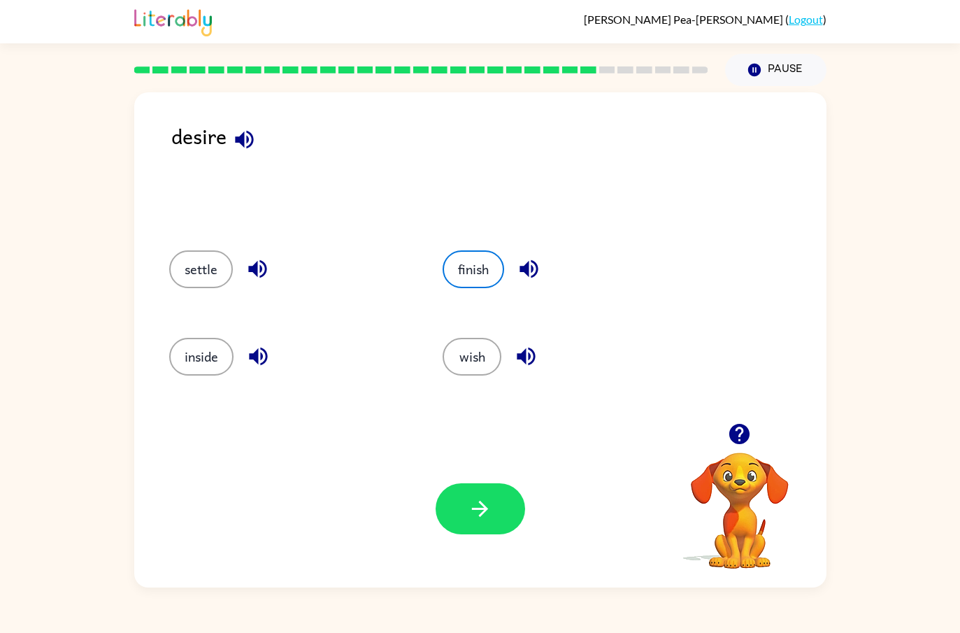
click at [475, 343] on button "wish" at bounding box center [472, 357] width 59 height 38
click at [494, 488] on button "button" at bounding box center [481, 508] width 90 height 51
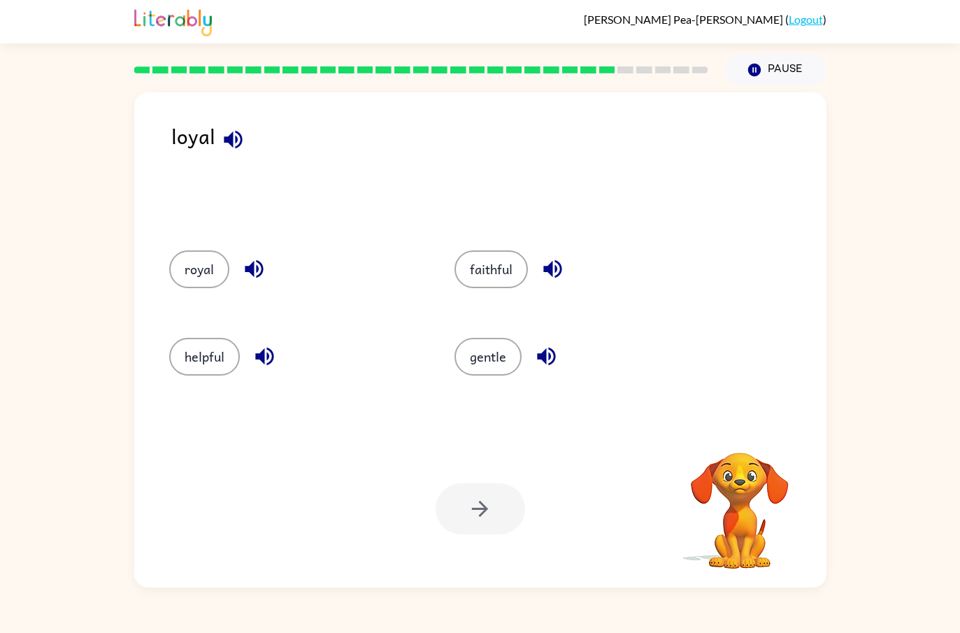
click at [200, 271] on button "royal" at bounding box center [199, 269] width 60 height 38
click at [469, 463] on div "Your browser must support playing .mp4 files to use Literably. Please try using…" at bounding box center [480, 508] width 692 height 157
click at [472, 500] on icon "button" at bounding box center [480, 509] width 24 height 24
click at [208, 357] on button "result" at bounding box center [201, 357] width 64 height 38
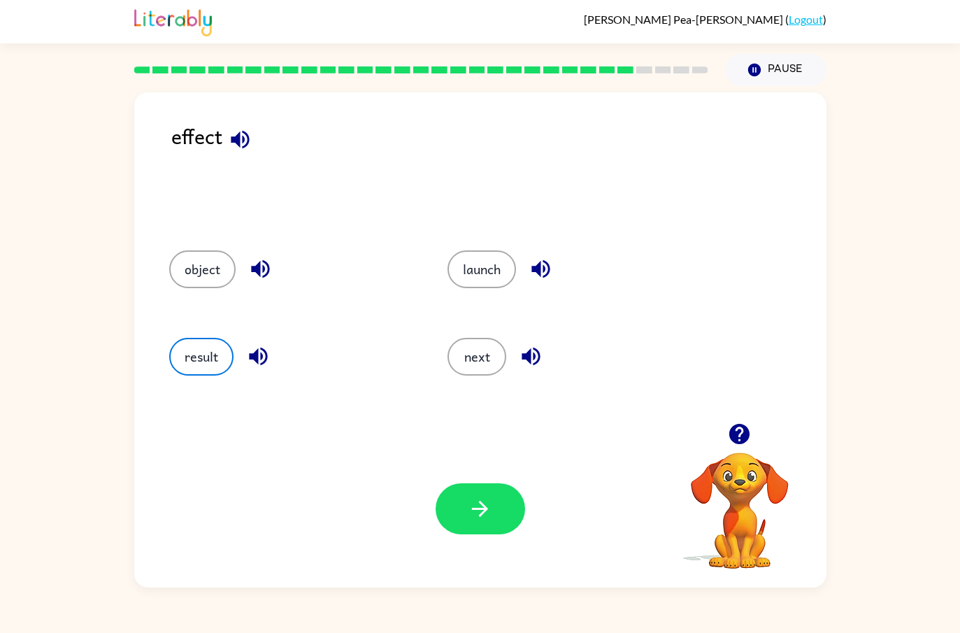
click at [499, 522] on button "button" at bounding box center [481, 508] width 90 height 51
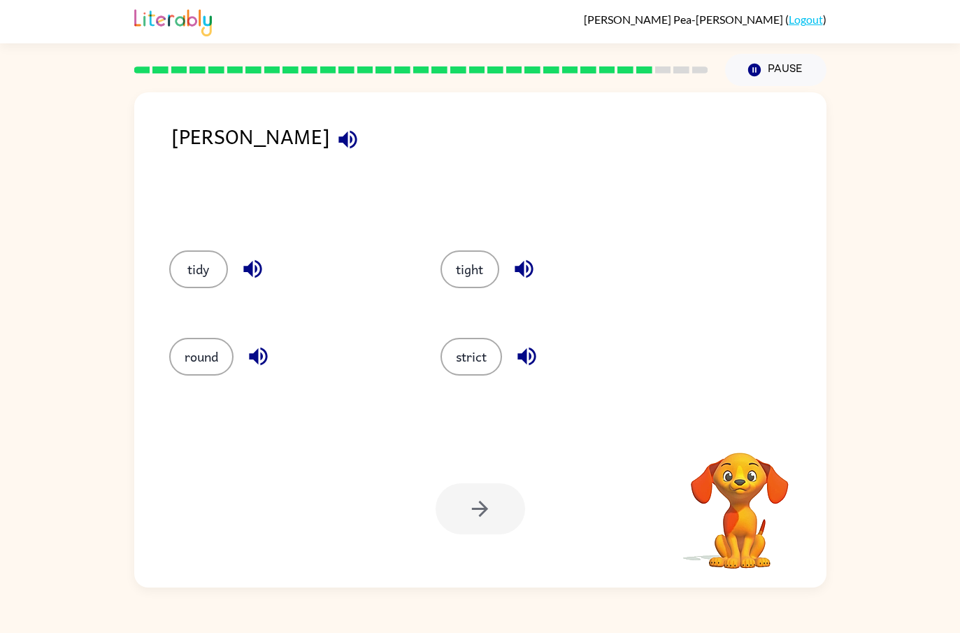
click at [493, 274] on button "tight" at bounding box center [470, 269] width 59 height 38
click at [482, 359] on button "strict" at bounding box center [472, 357] width 62 height 38
click at [468, 272] on button "tight" at bounding box center [470, 269] width 59 height 38
click at [478, 477] on div "Your browser must support playing .mp4 files to use Literably. Please try using…" at bounding box center [480, 508] width 692 height 157
click at [483, 504] on icon "button" at bounding box center [480, 509] width 24 height 24
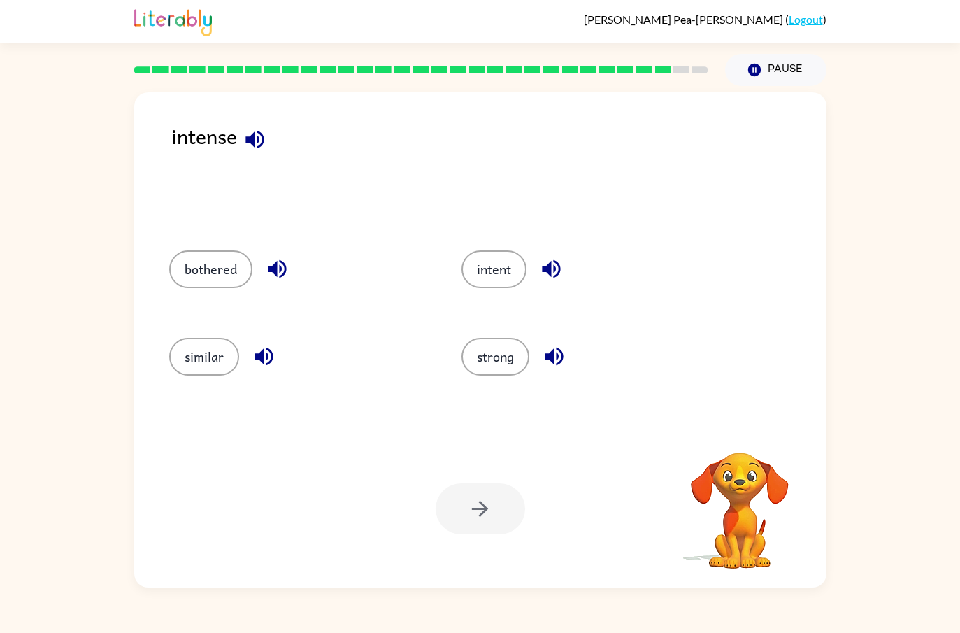
click at [494, 273] on button "intent" at bounding box center [494, 269] width 65 height 38
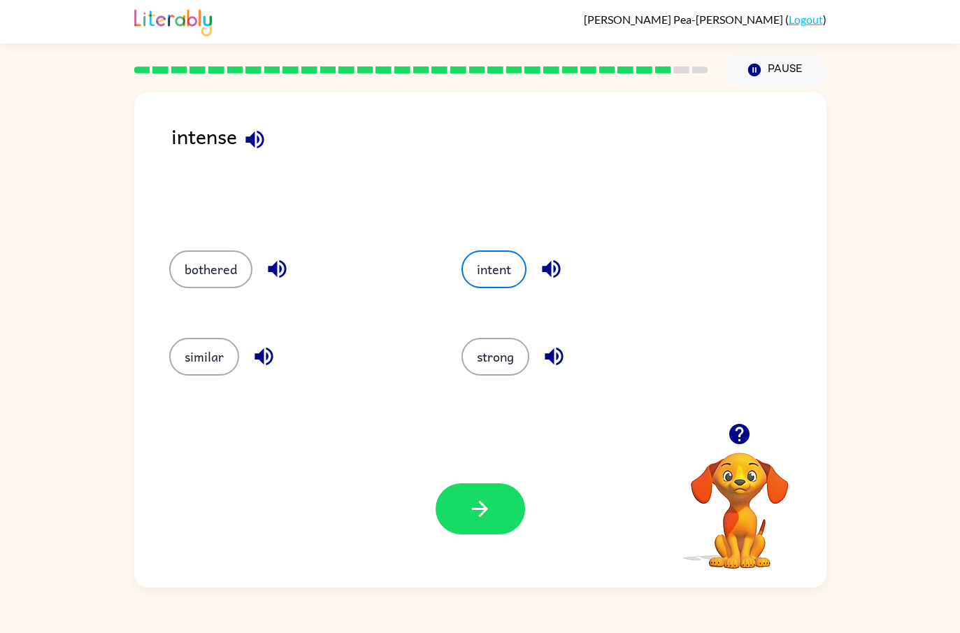
click at [496, 336] on div "strong" at bounding box center [581, 354] width 293 height 87
click at [474, 494] on button "button" at bounding box center [481, 508] width 90 height 51
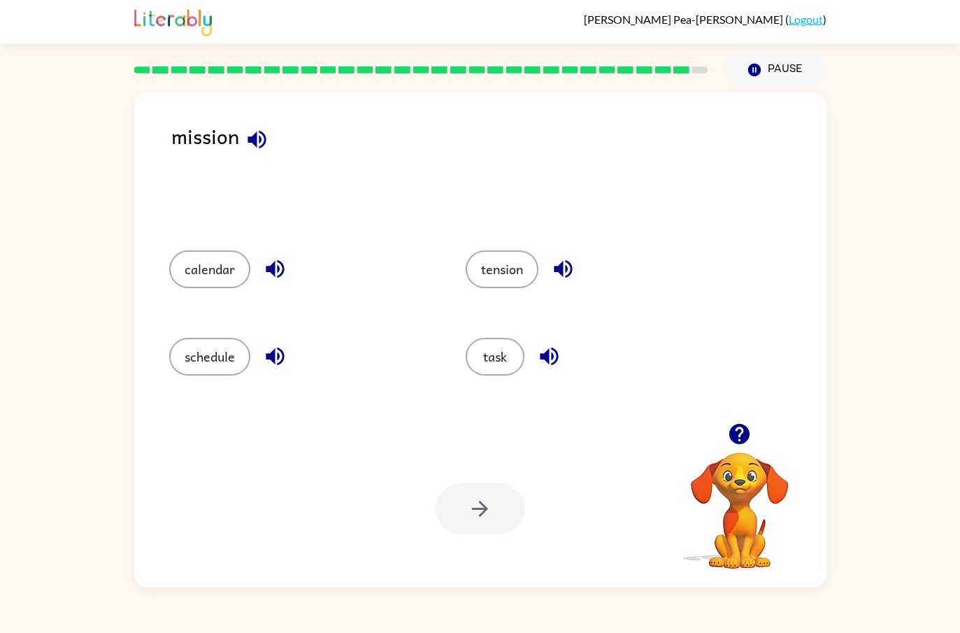
click at [478, 367] on button "task" at bounding box center [495, 357] width 59 height 38
click at [492, 512] on button "button" at bounding box center [481, 508] width 90 height 51
